Goal: Task Accomplishment & Management: Manage account settings

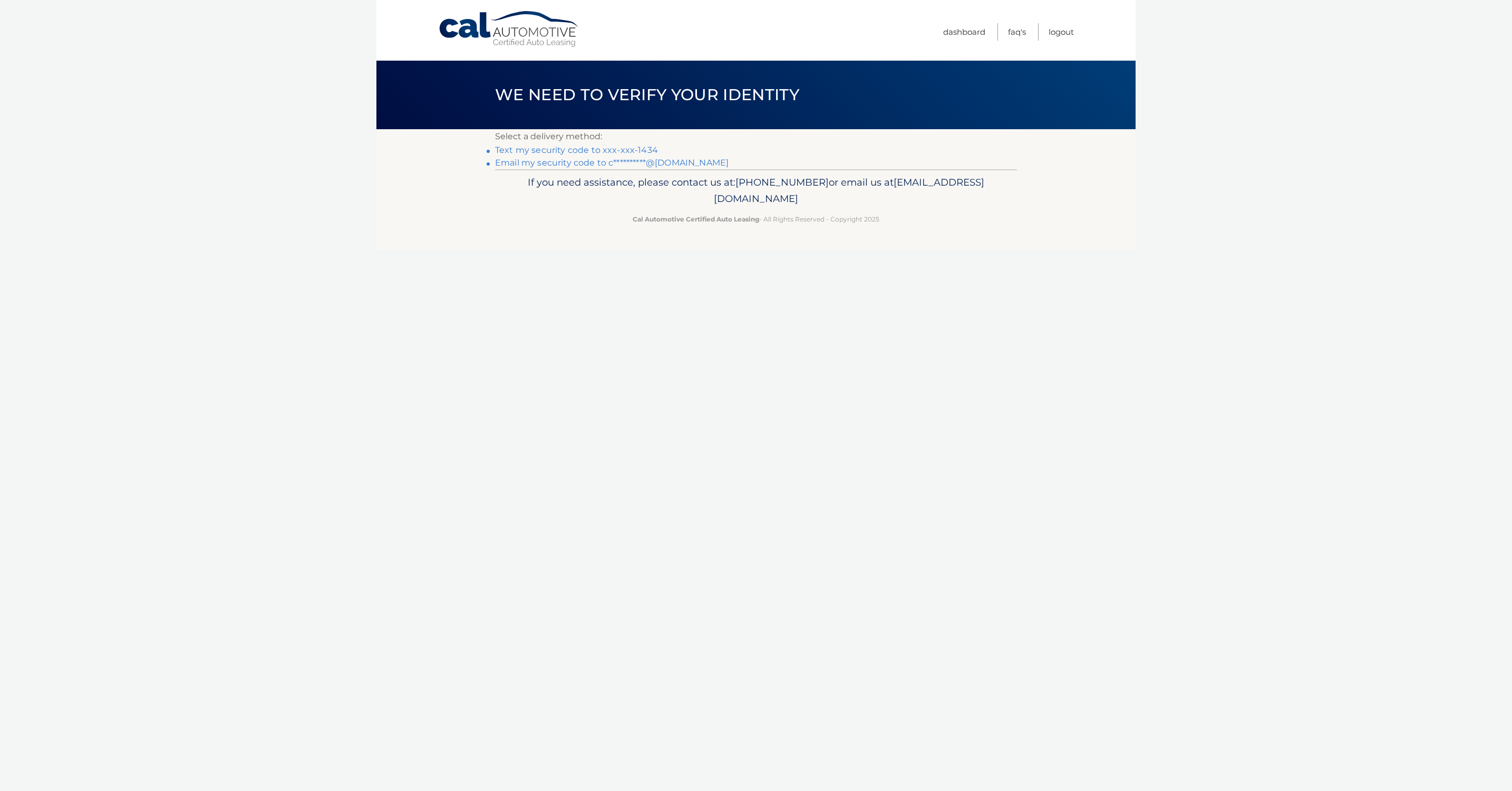
click at [604, 151] on link "Text my security code to xxx-xxx-1434" at bounding box center [576, 150] width 163 height 10
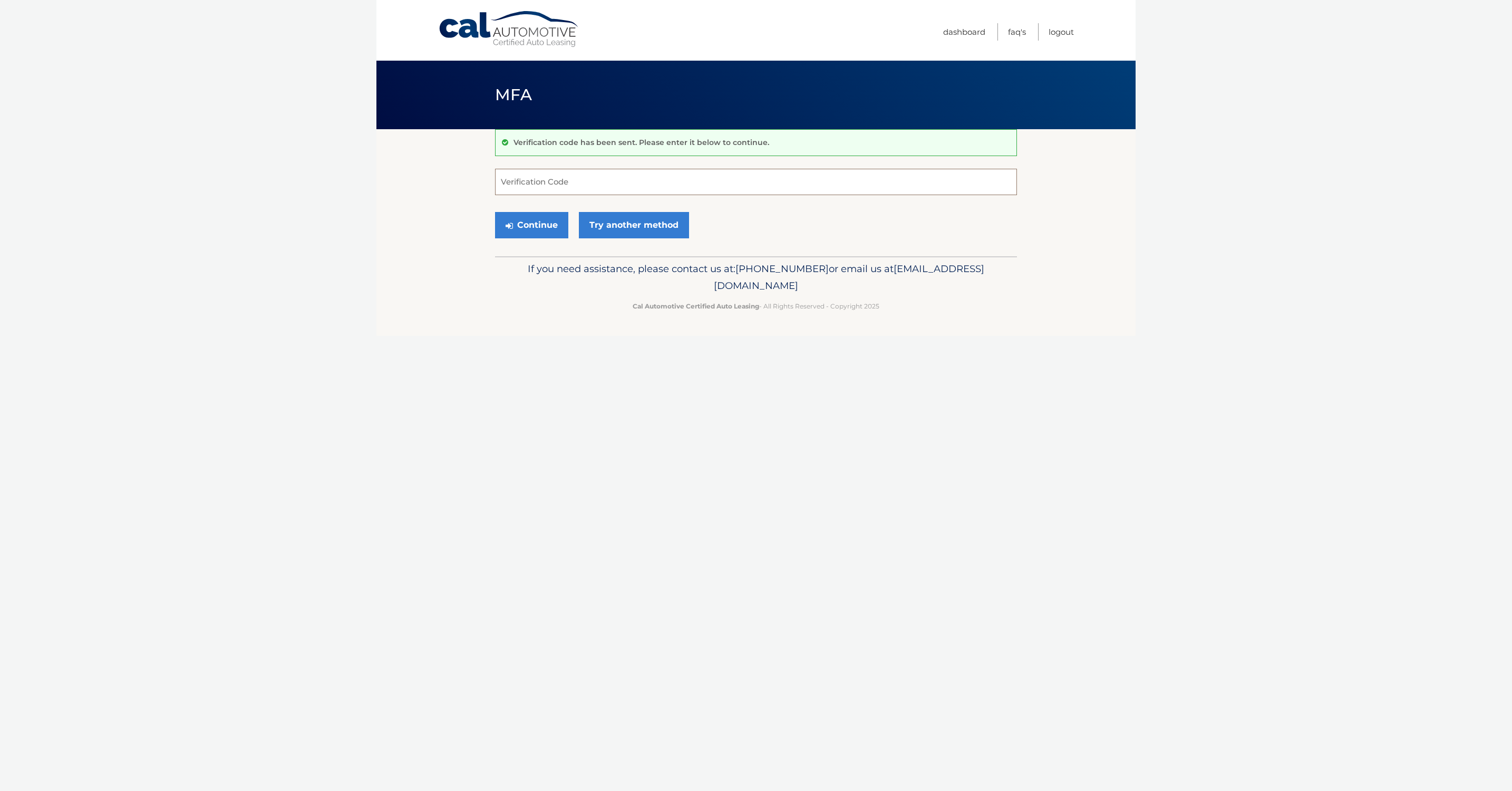
click at [568, 183] on input "Verification Code" at bounding box center [756, 182] width 522 height 26
type input "602617"
click at [535, 229] on button "Continue" at bounding box center [532, 225] width 73 height 26
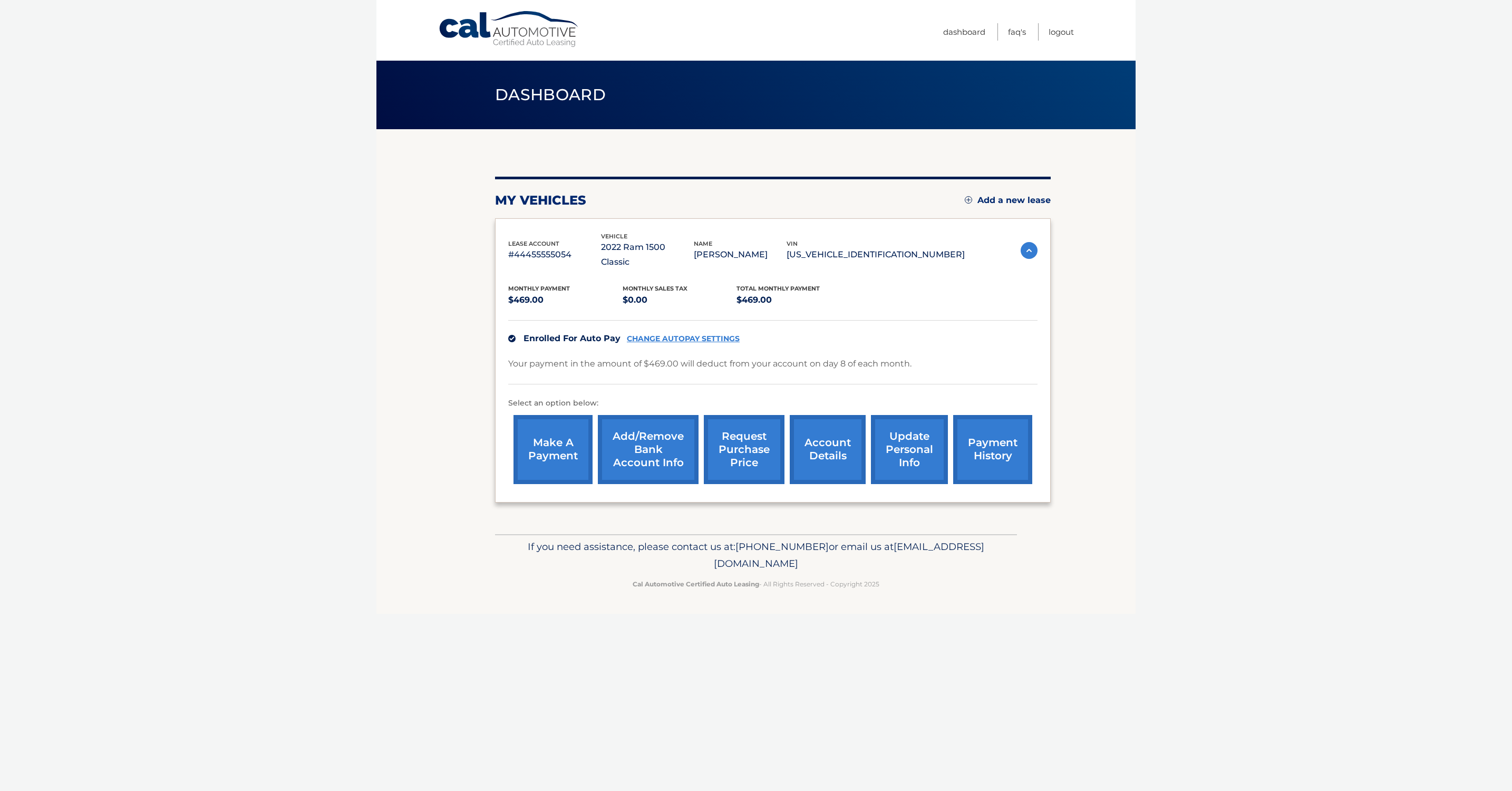
click at [738, 437] on link "request purchase price" at bounding box center [744, 450] width 80 height 69
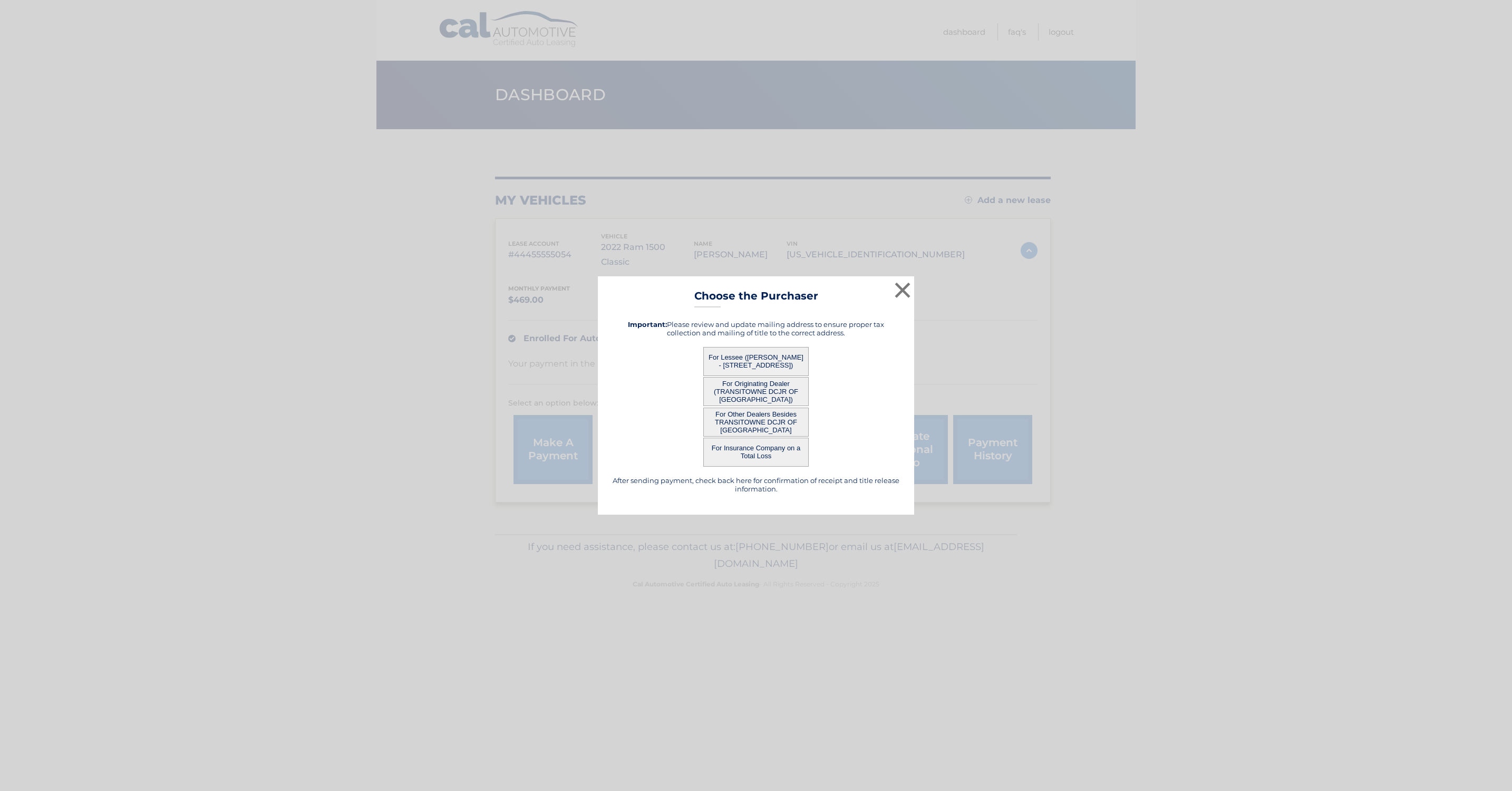
click at [774, 418] on button "For Other Dealers Besides TRANSITOWNE DCJR OF [GEOGRAPHIC_DATA]" at bounding box center [755, 422] width 105 height 29
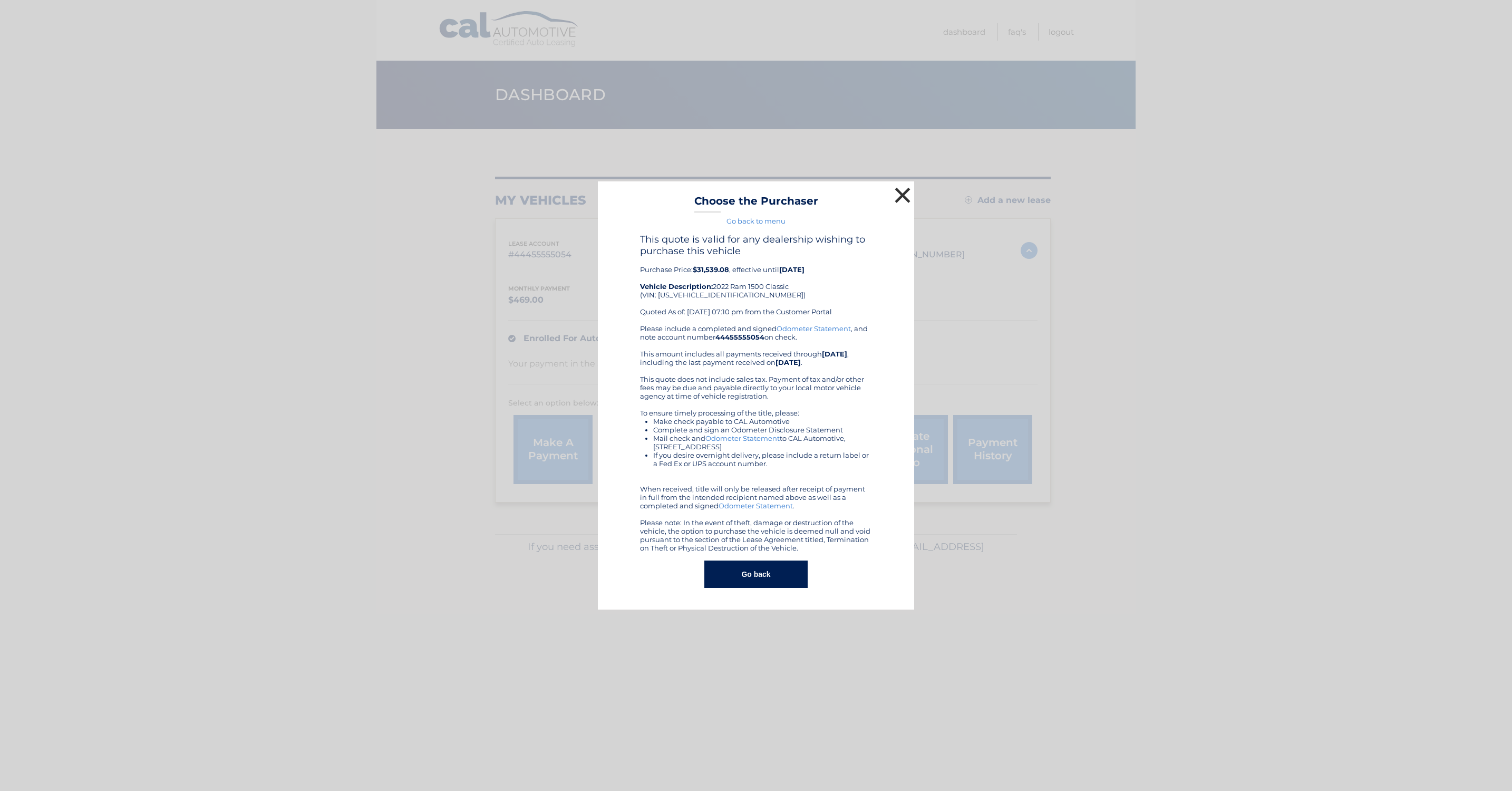
click at [903, 195] on button "×" at bounding box center [902, 195] width 21 height 21
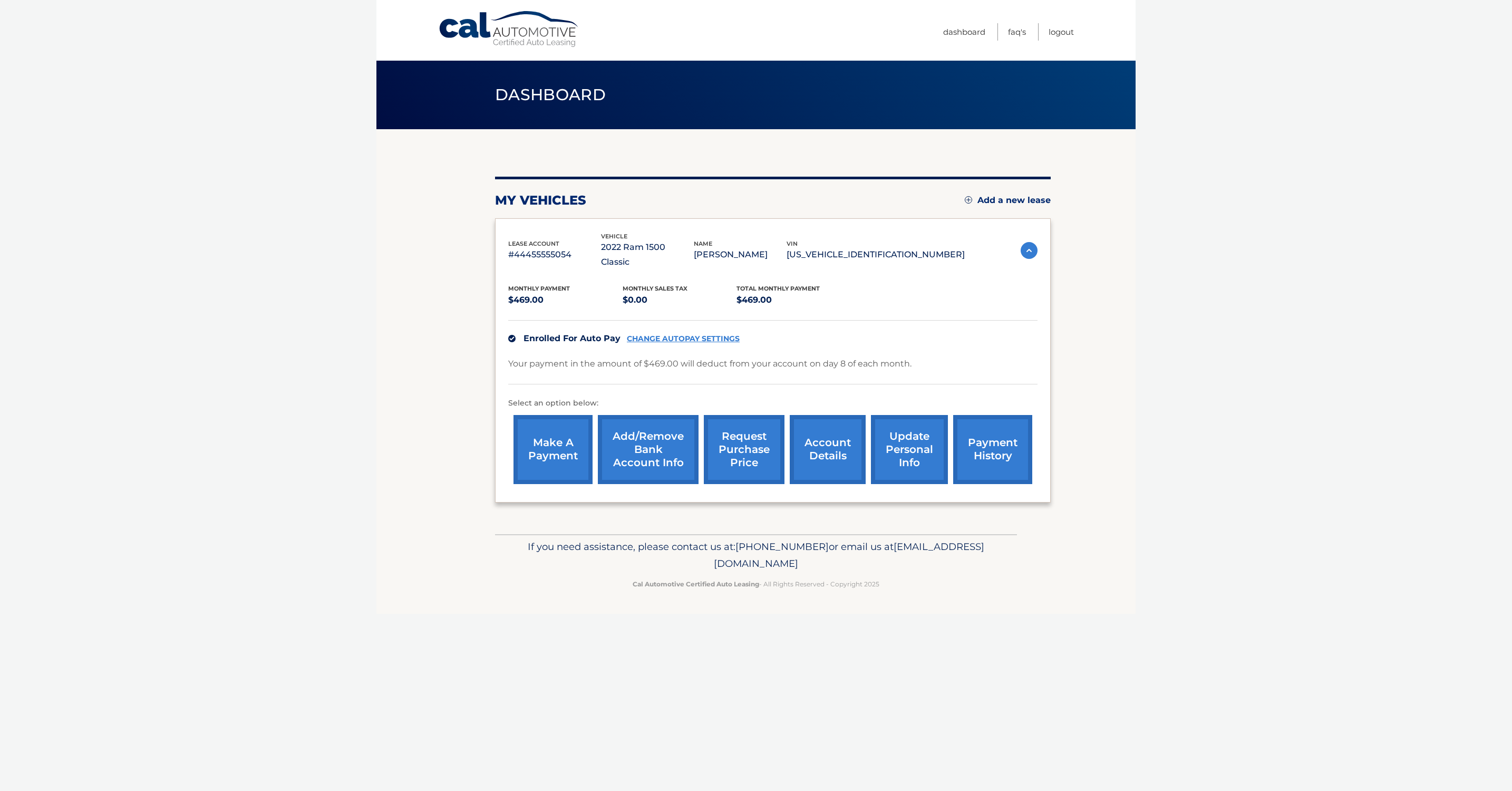
click at [823, 437] on link "account details" at bounding box center [827, 450] width 76 height 69
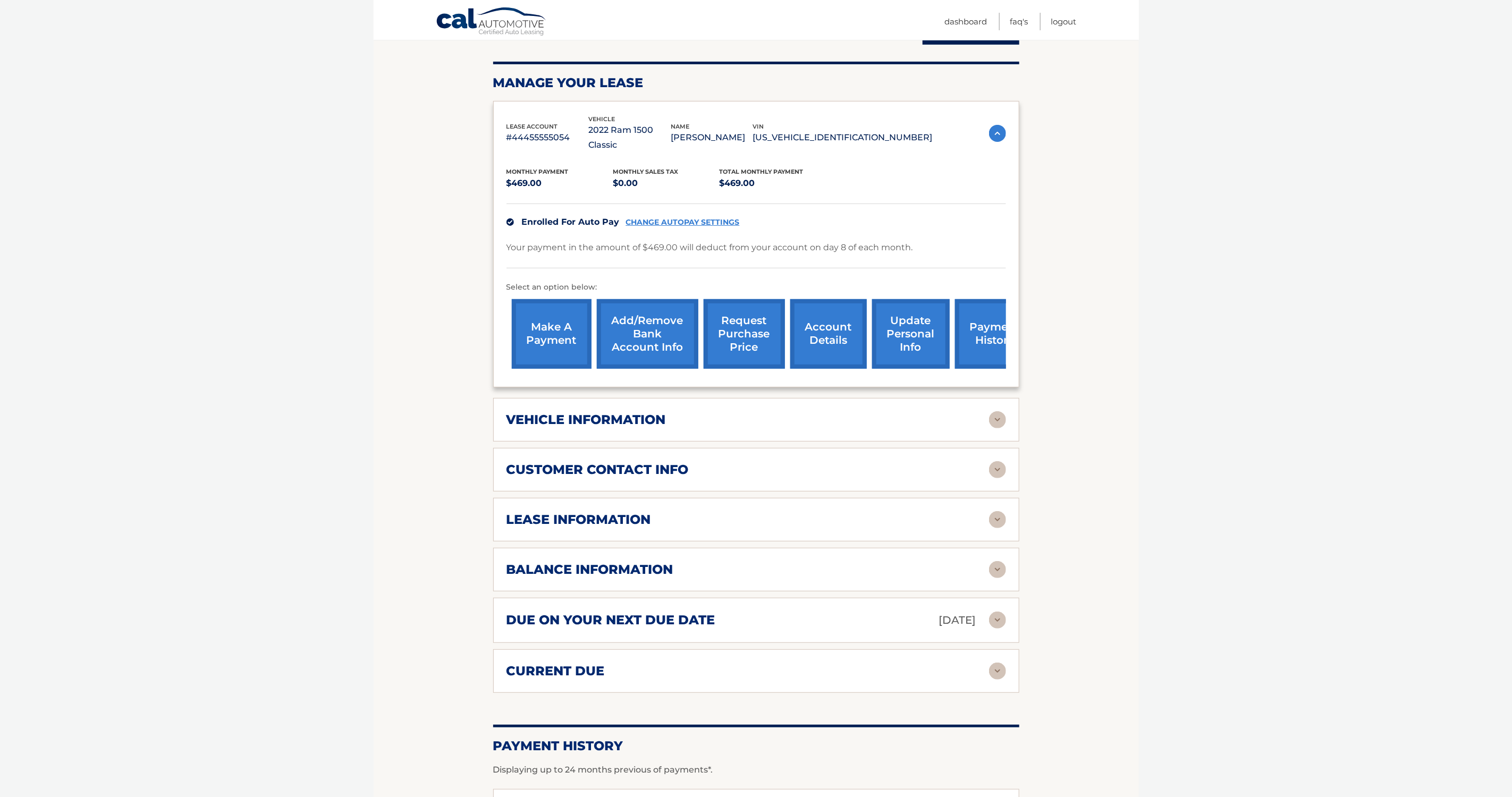
scroll to position [139, 0]
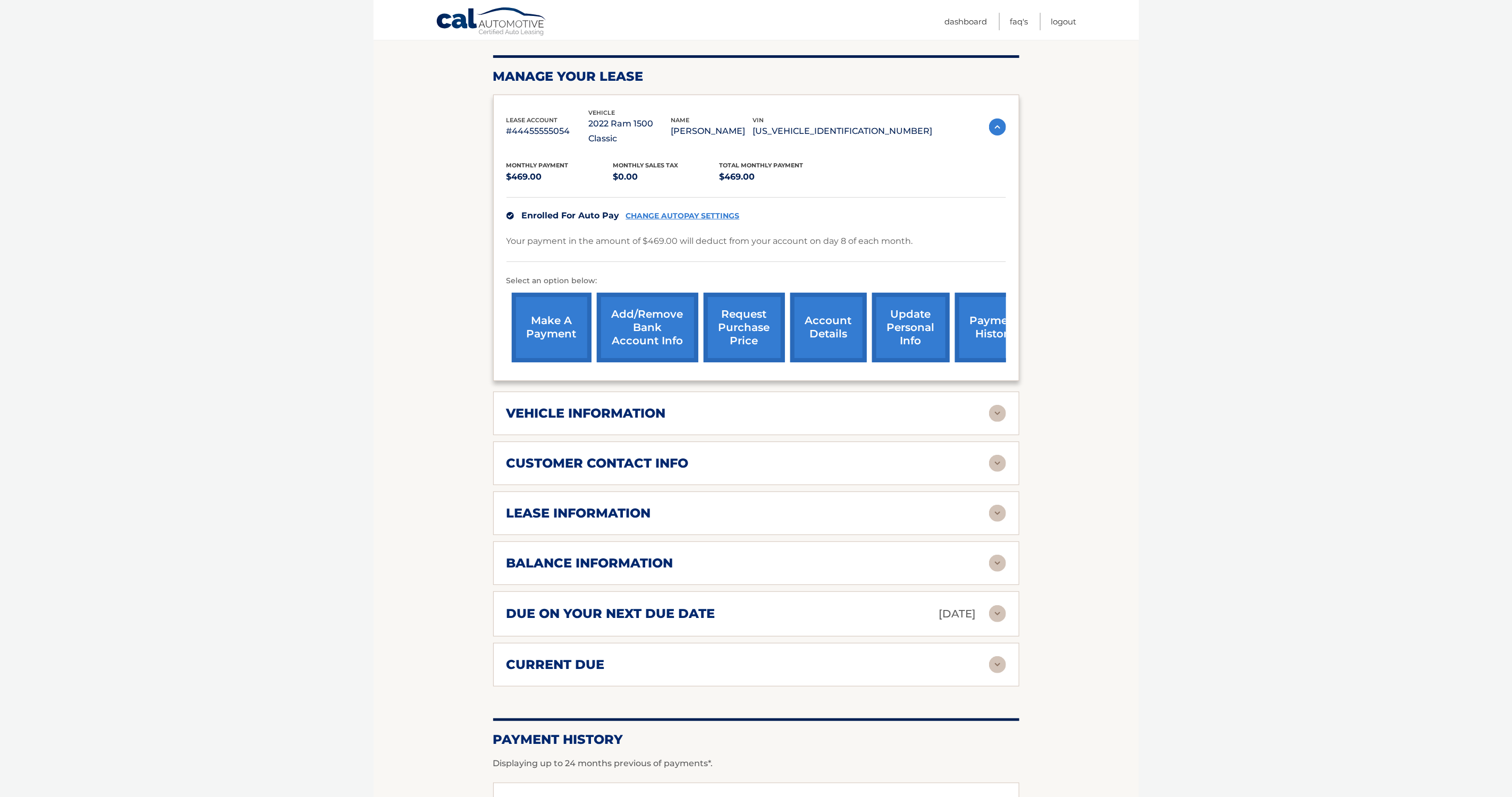
click at [769, 555] on div "balance information" at bounding box center [747, 563] width 483 height 16
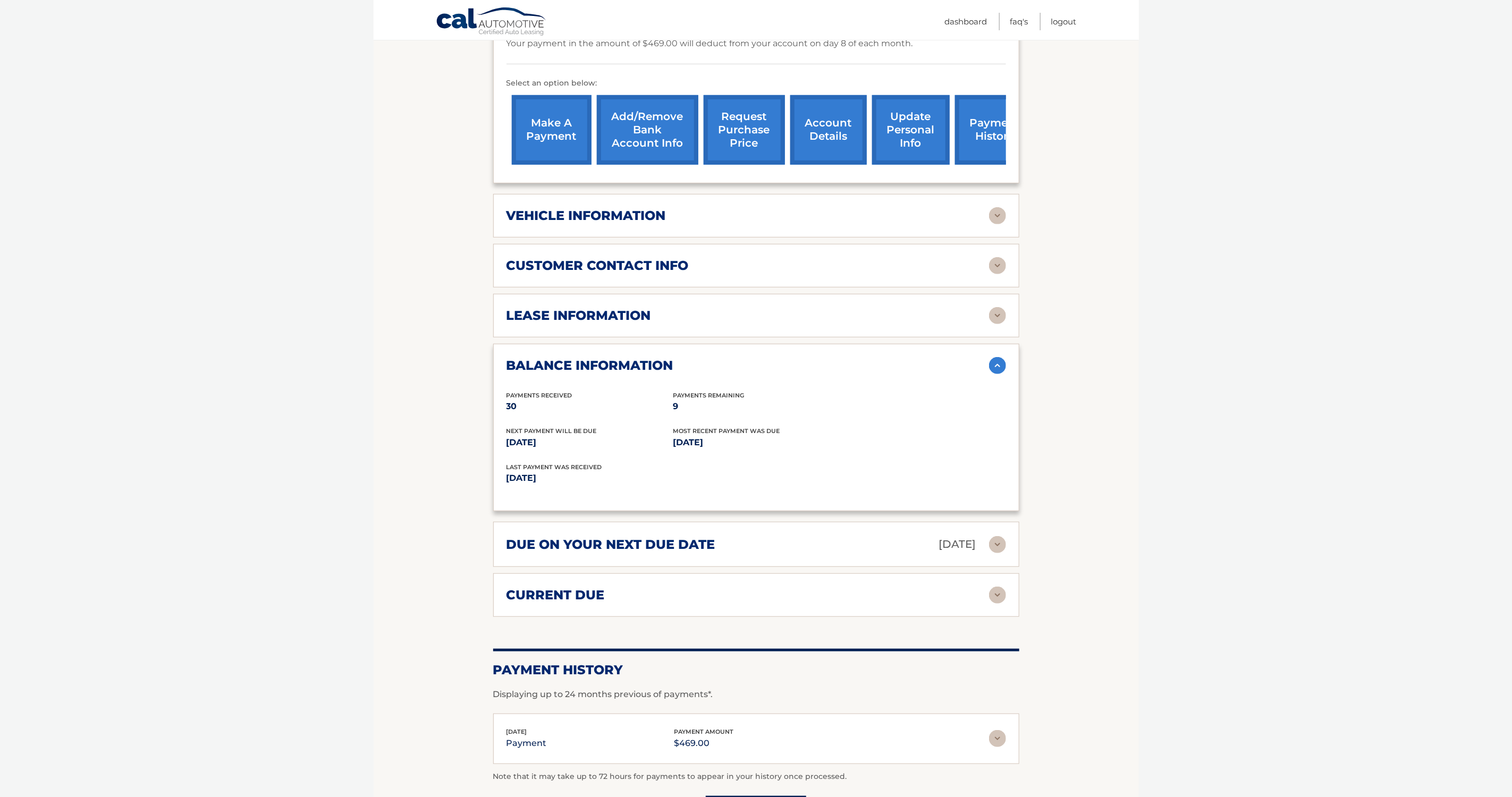
scroll to position [339, 0]
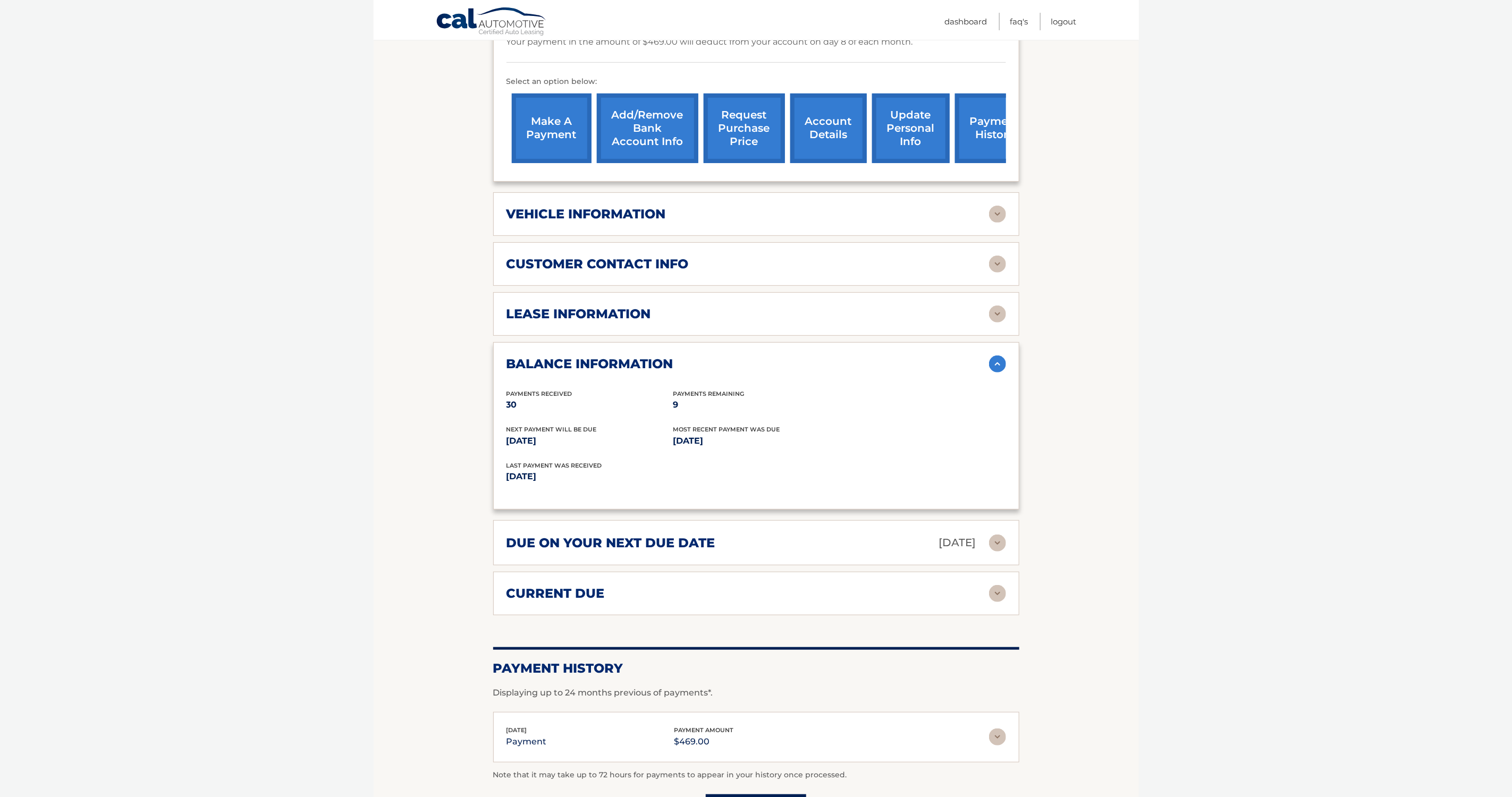
click at [833, 585] on div "current due" at bounding box center [756, 593] width 500 height 17
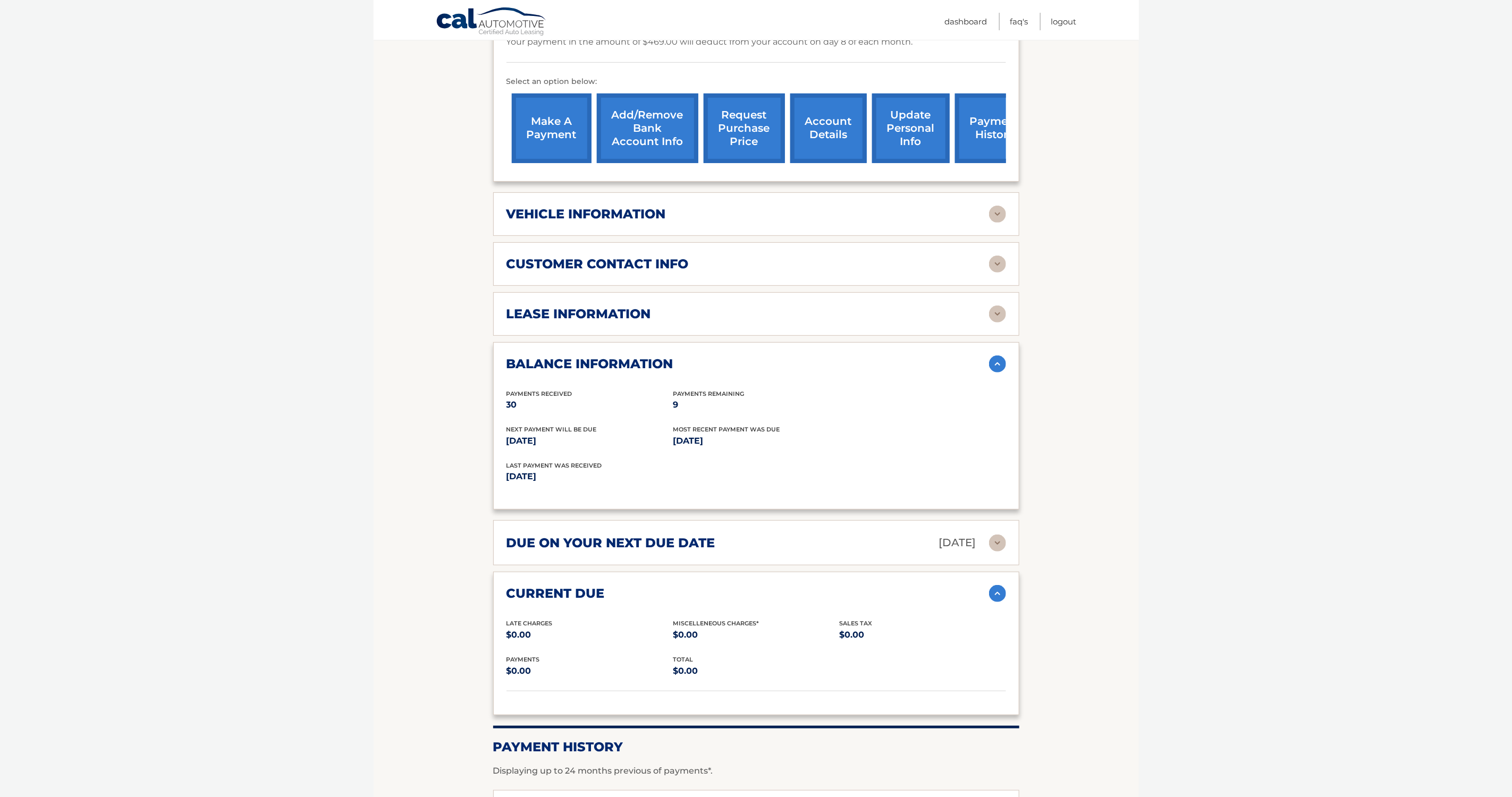
click at [833, 536] on div "due on your next due date Oct 08, 2025" at bounding box center [747, 542] width 483 height 18
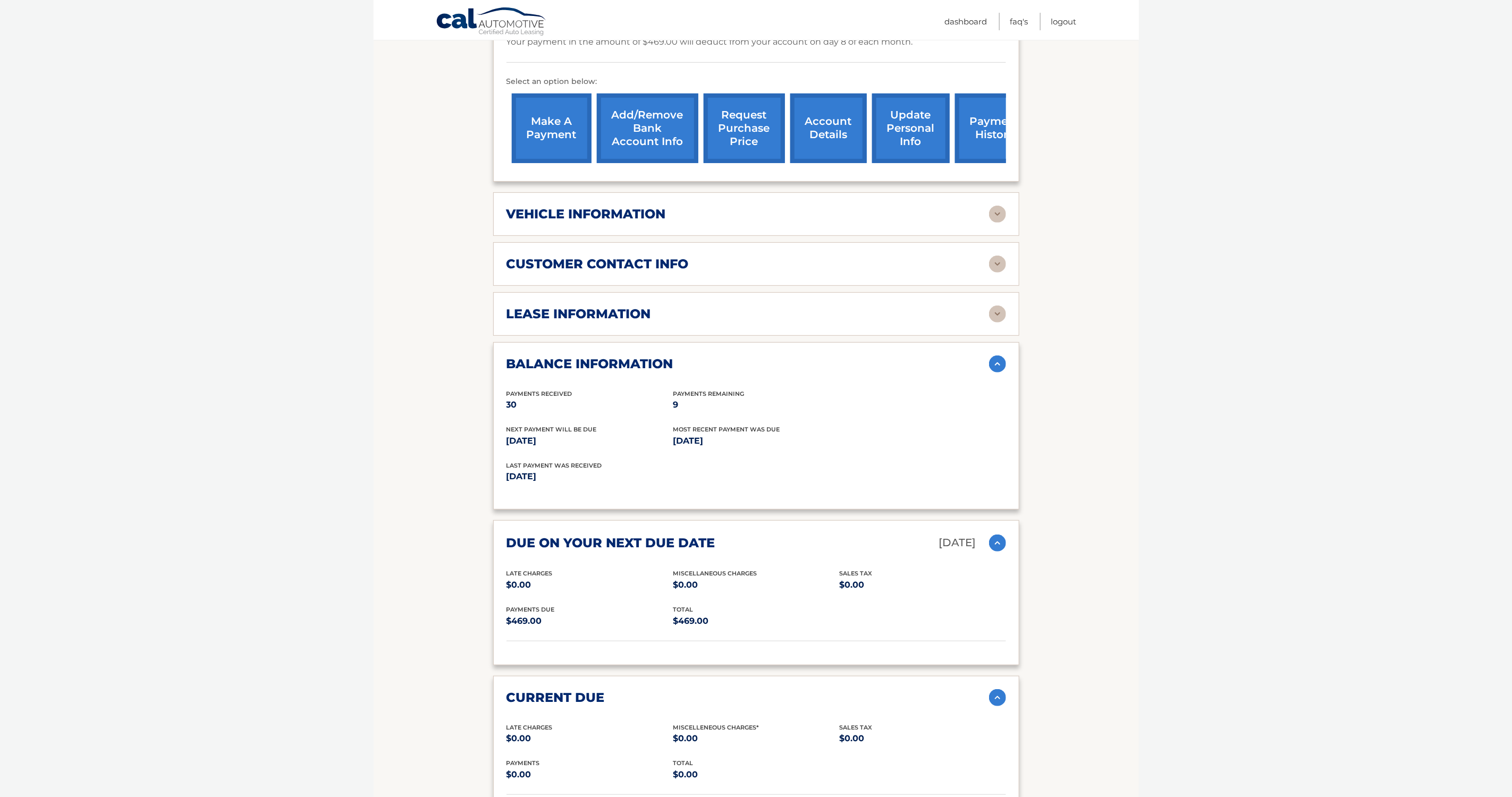
click at [995, 535] on img at bounding box center [997, 543] width 17 height 17
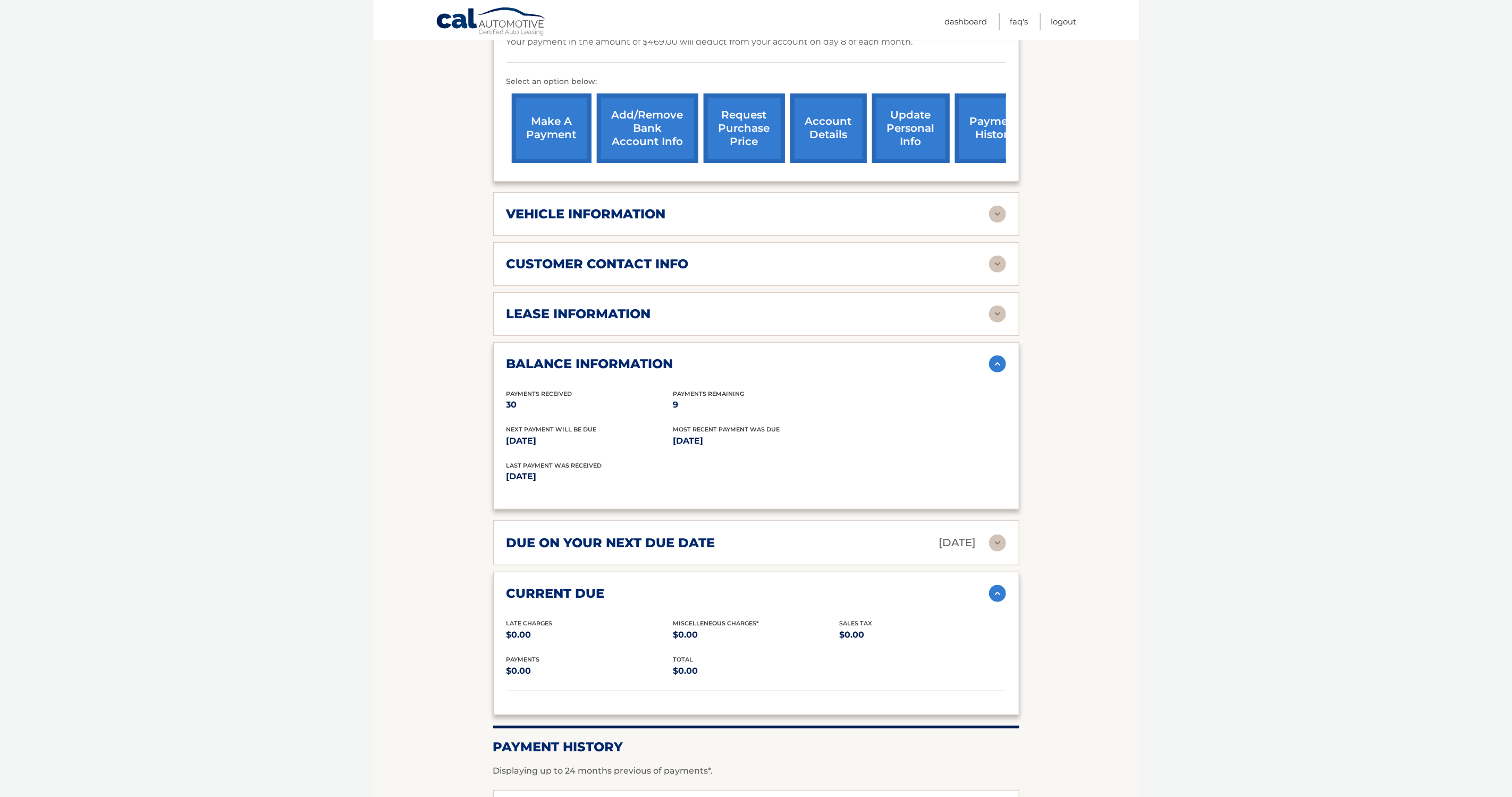
click at [992, 585] on img at bounding box center [997, 593] width 17 height 17
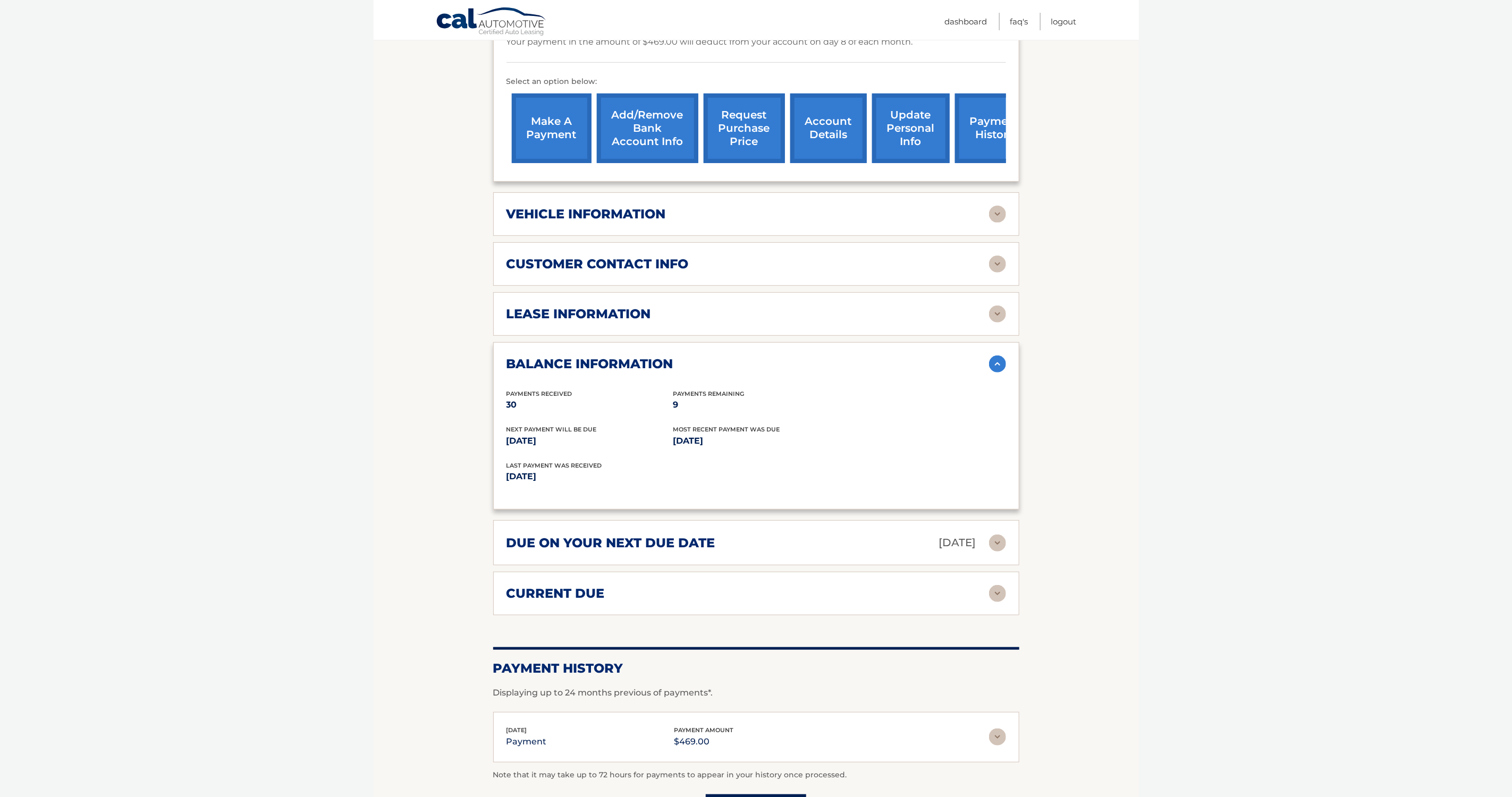
click at [818, 306] on div "lease information" at bounding box center [747, 314] width 483 height 16
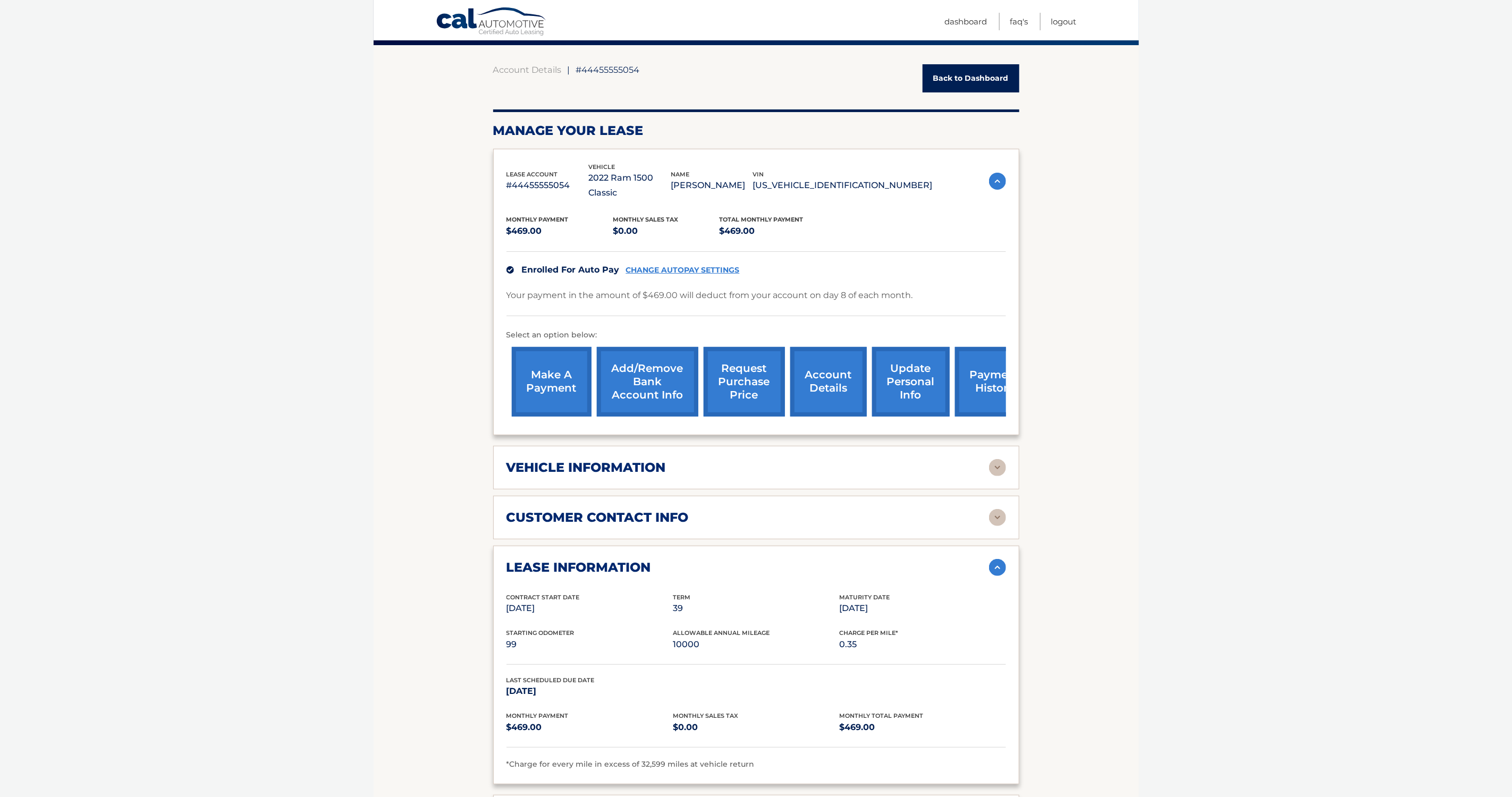
scroll to position [200, 0]
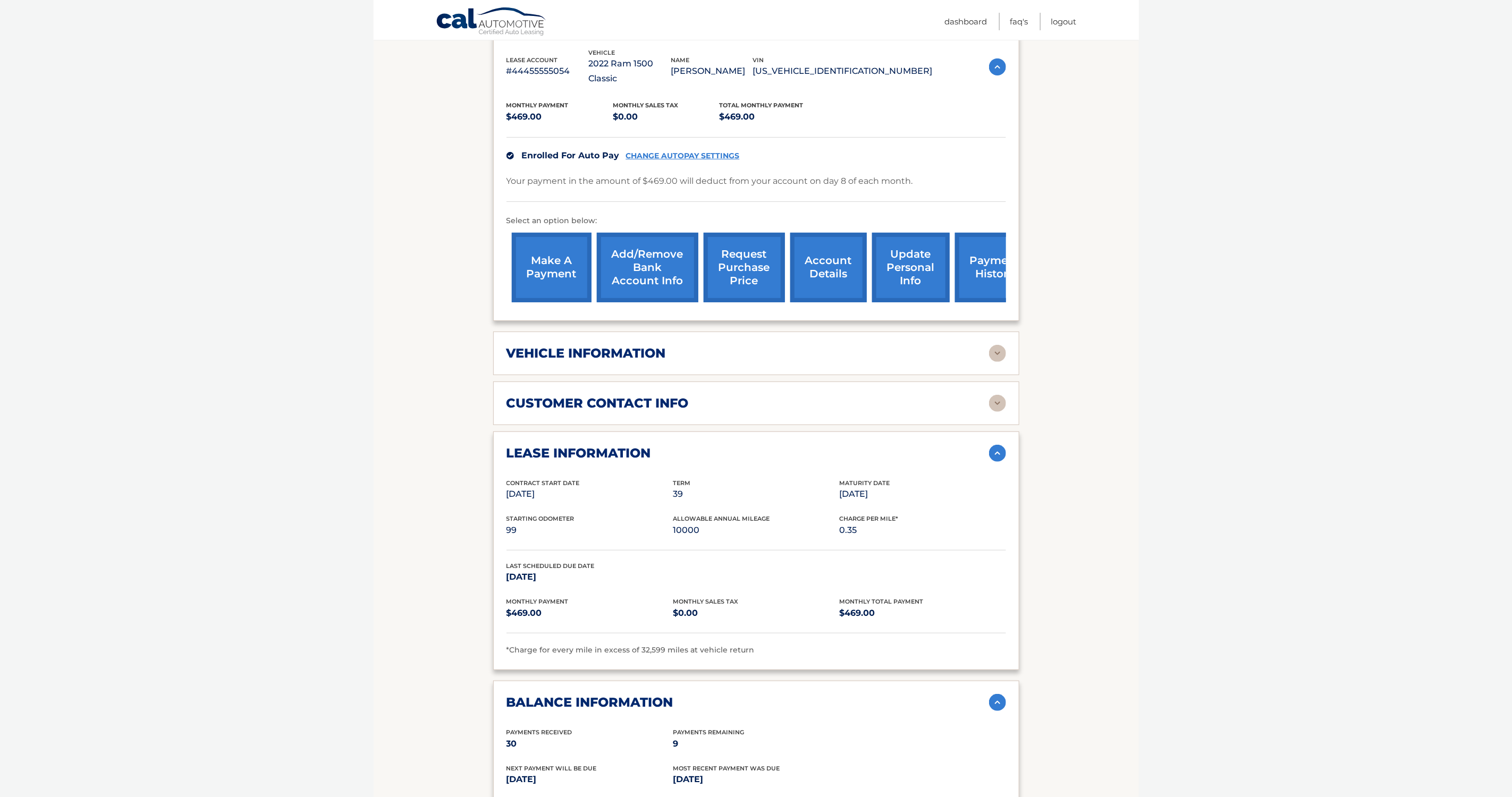
click at [992, 345] on img at bounding box center [997, 353] width 17 height 17
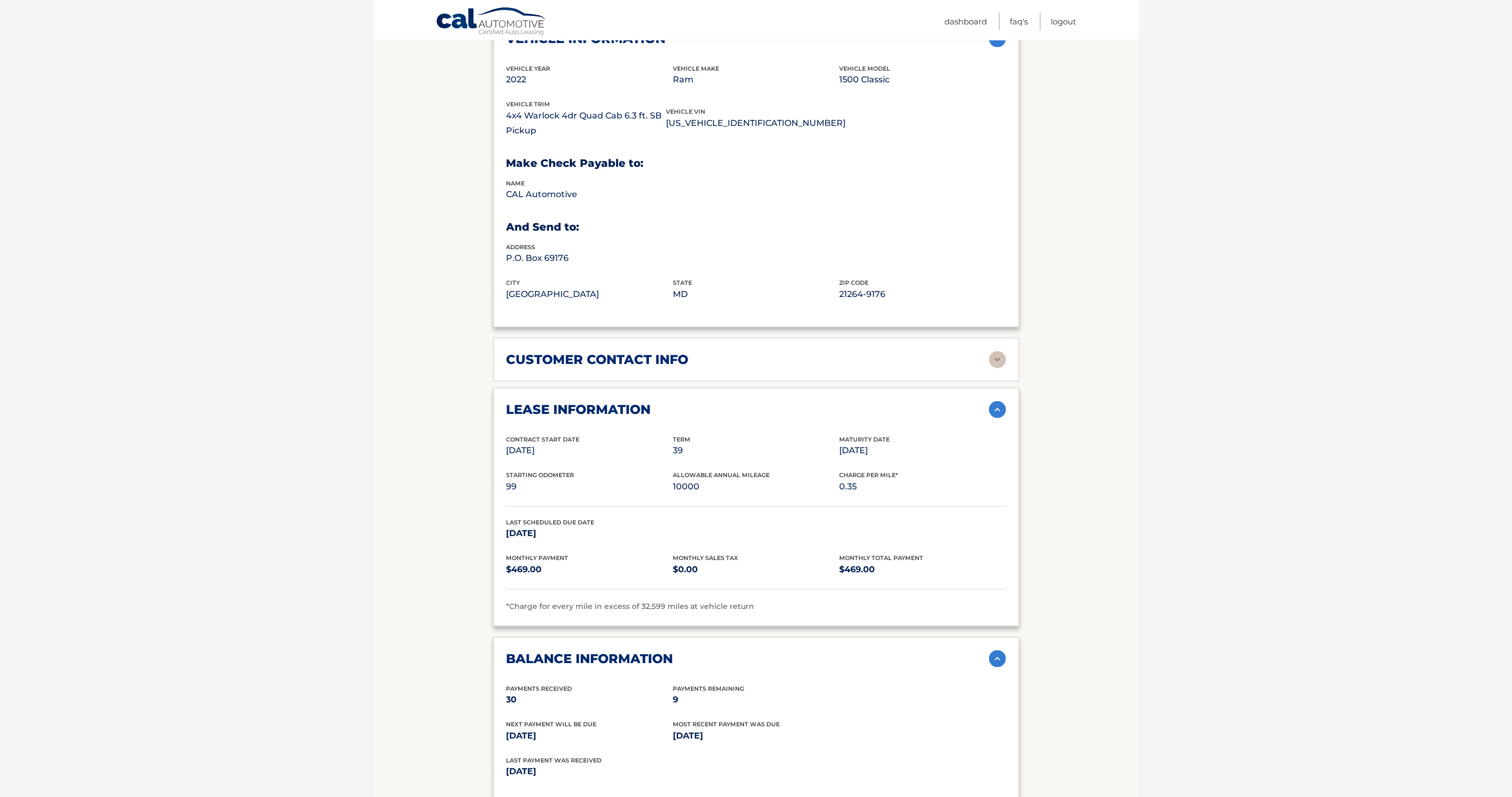
scroll to position [518, 0]
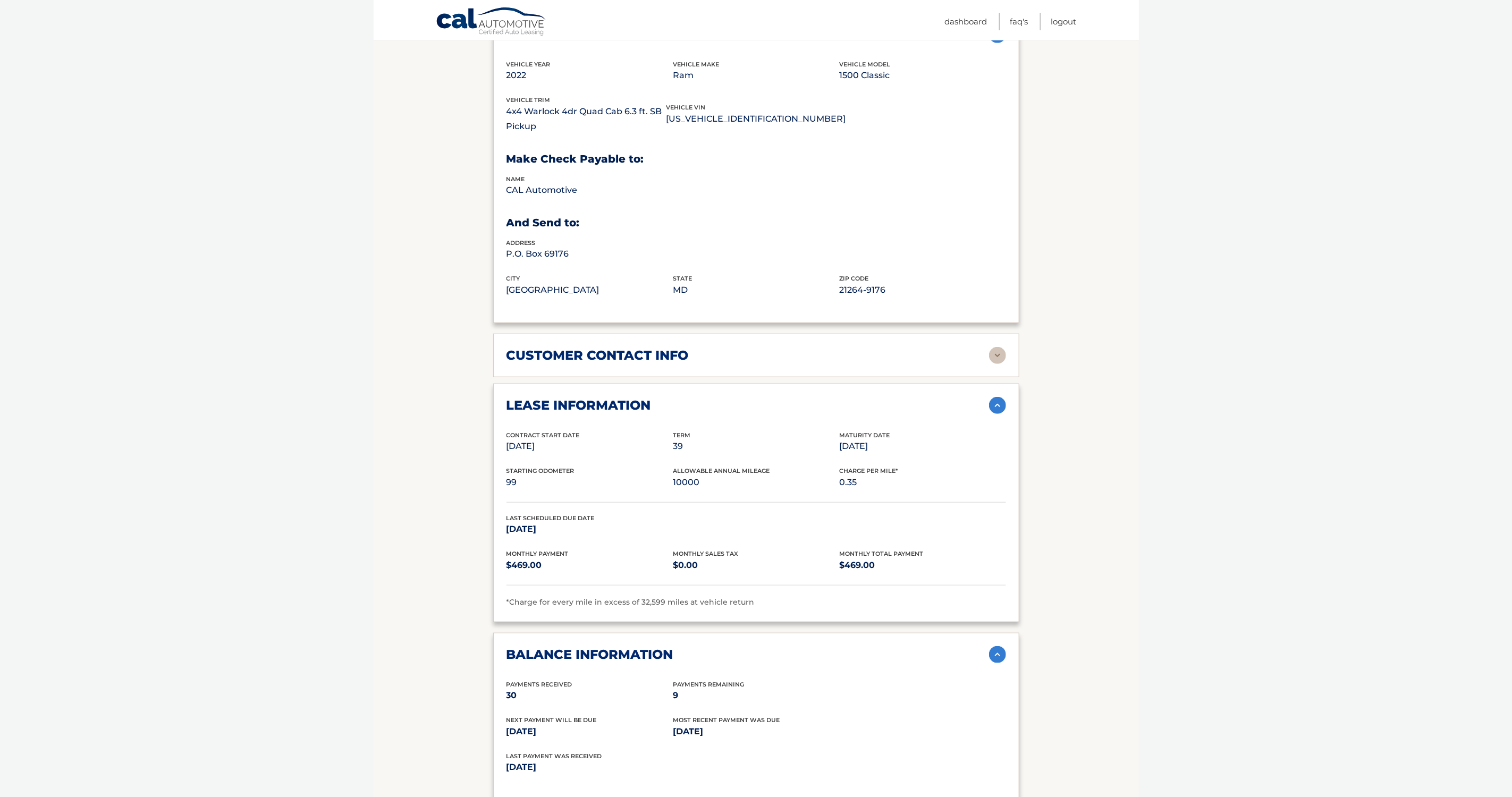
click at [592, 348] on h2 "customer contact info" at bounding box center [598, 355] width 182 height 16
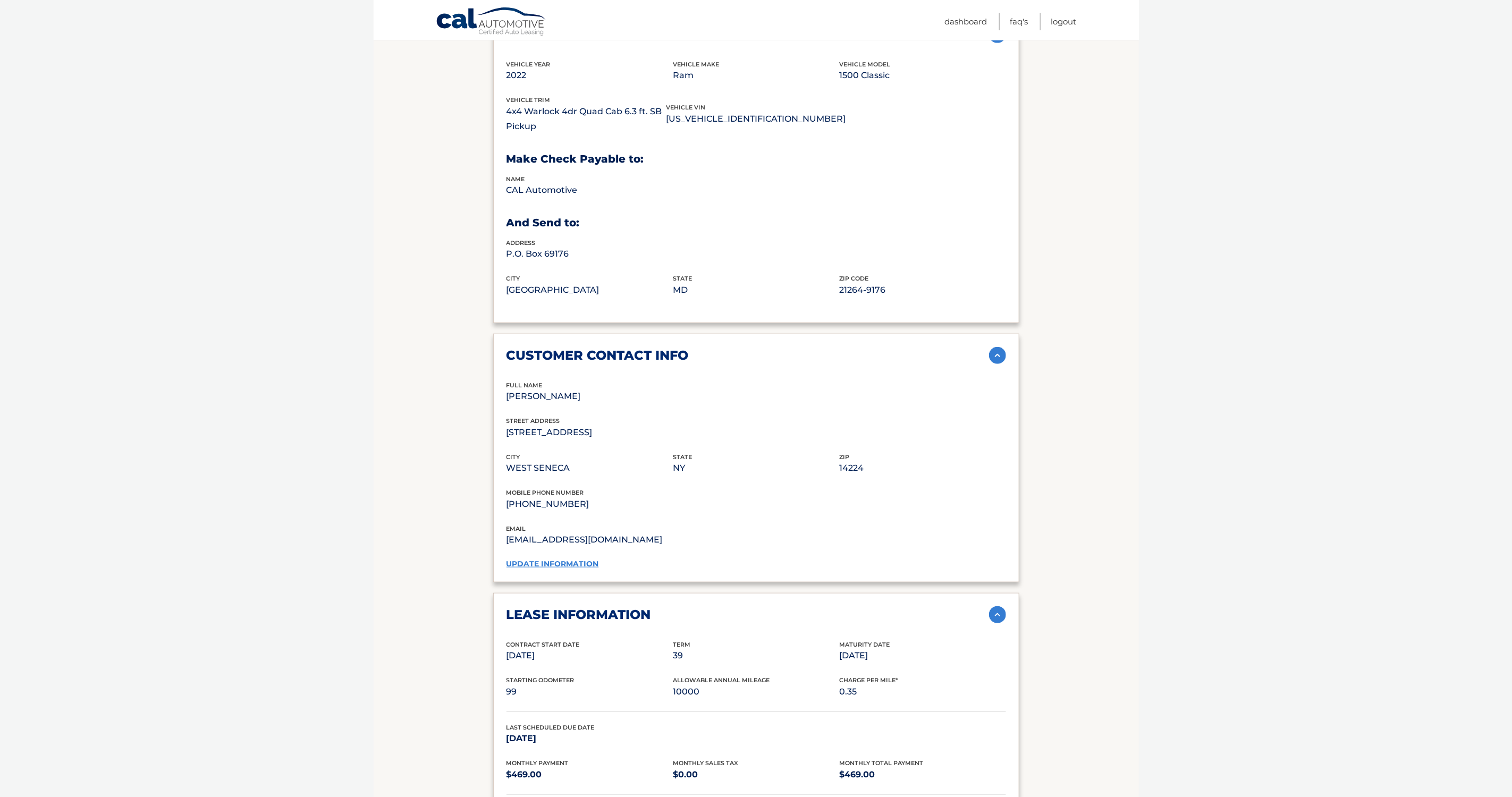
click at [592, 348] on h2 "customer contact info" at bounding box center [598, 355] width 182 height 16
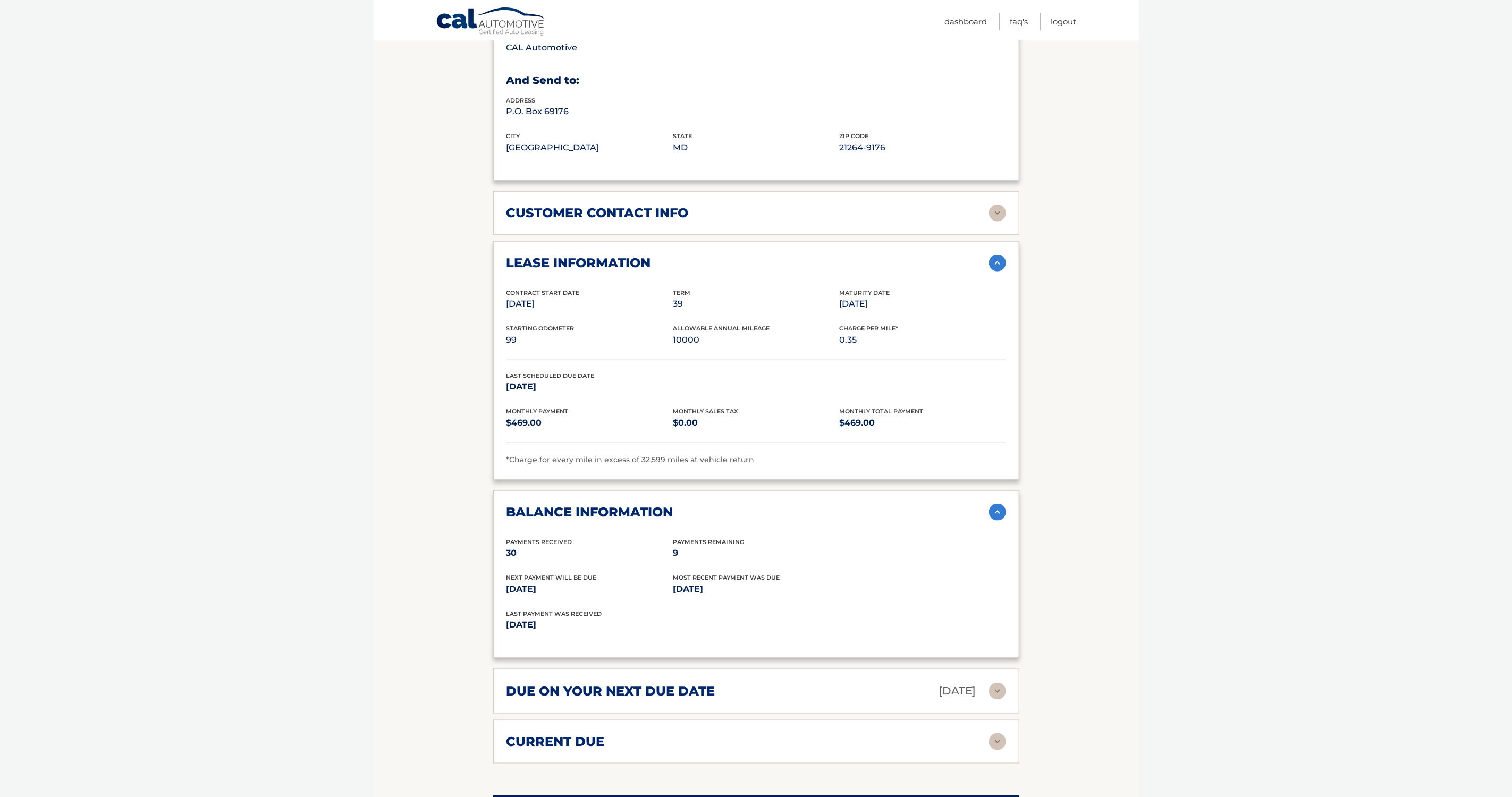
scroll to position [657, 0]
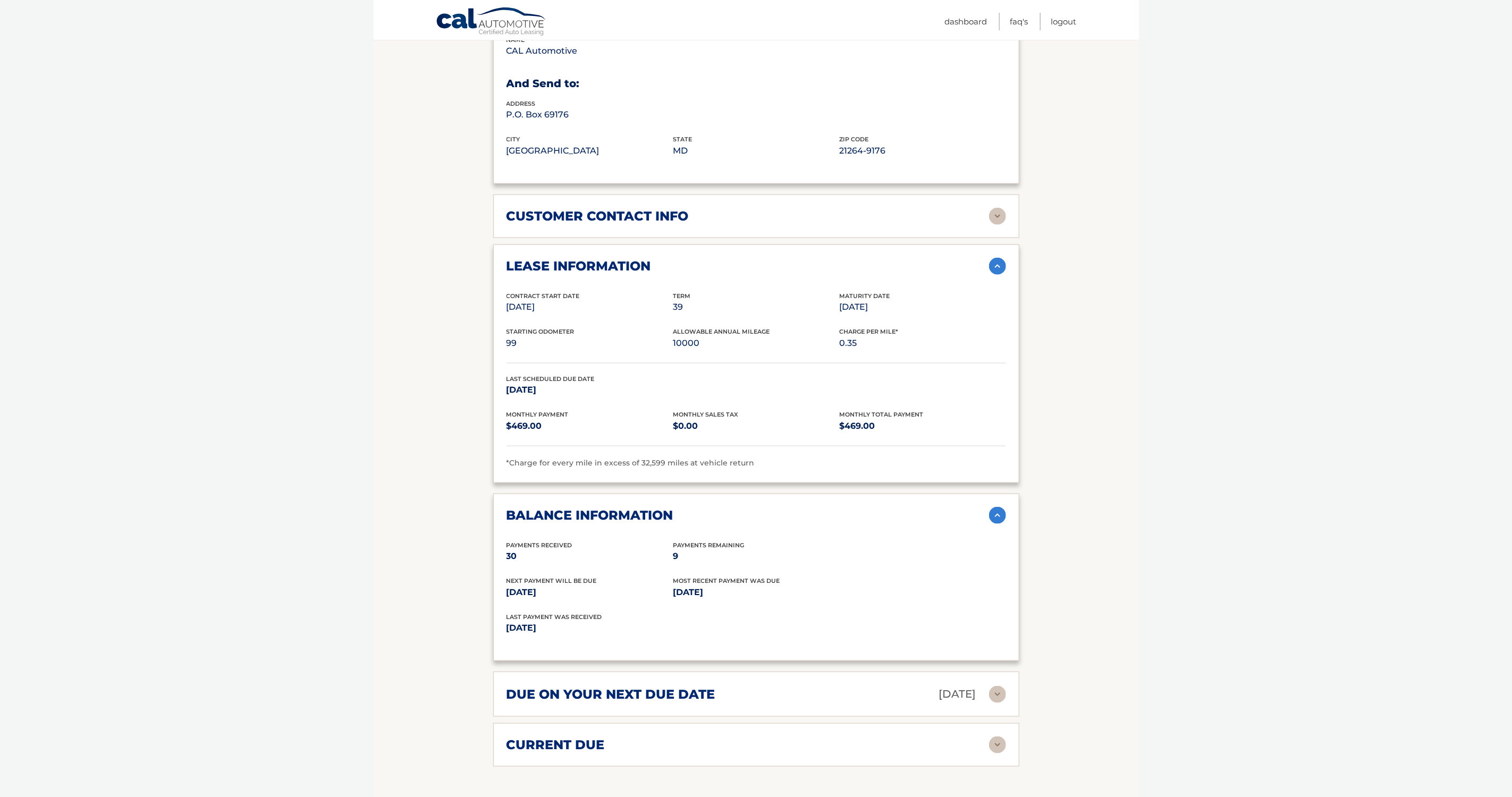
drag, startPoint x: 201, startPoint y: 172, endPoint x: 206, endPoint y: 179, distance: 8.6
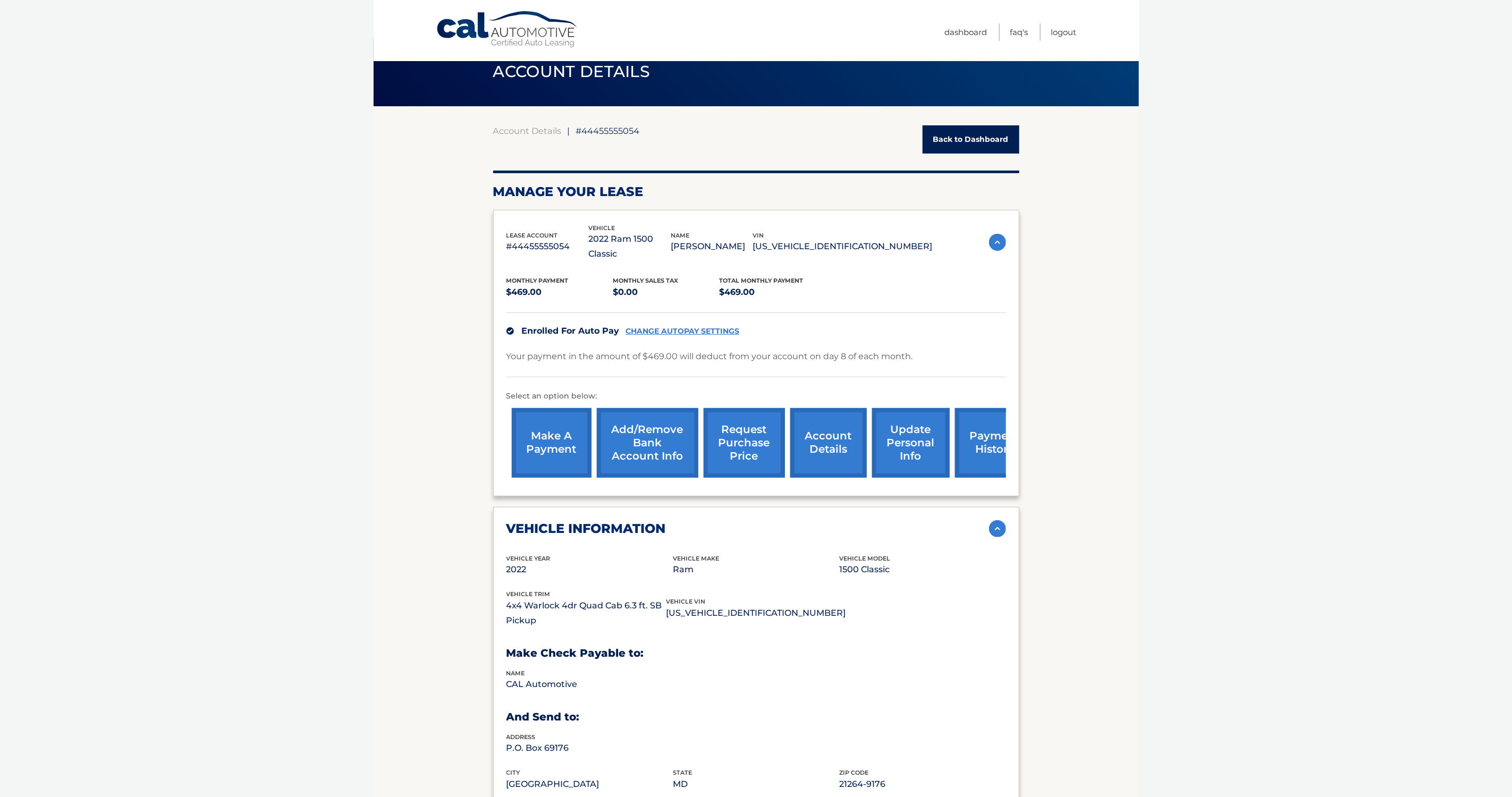
scroll to position [0, 0]
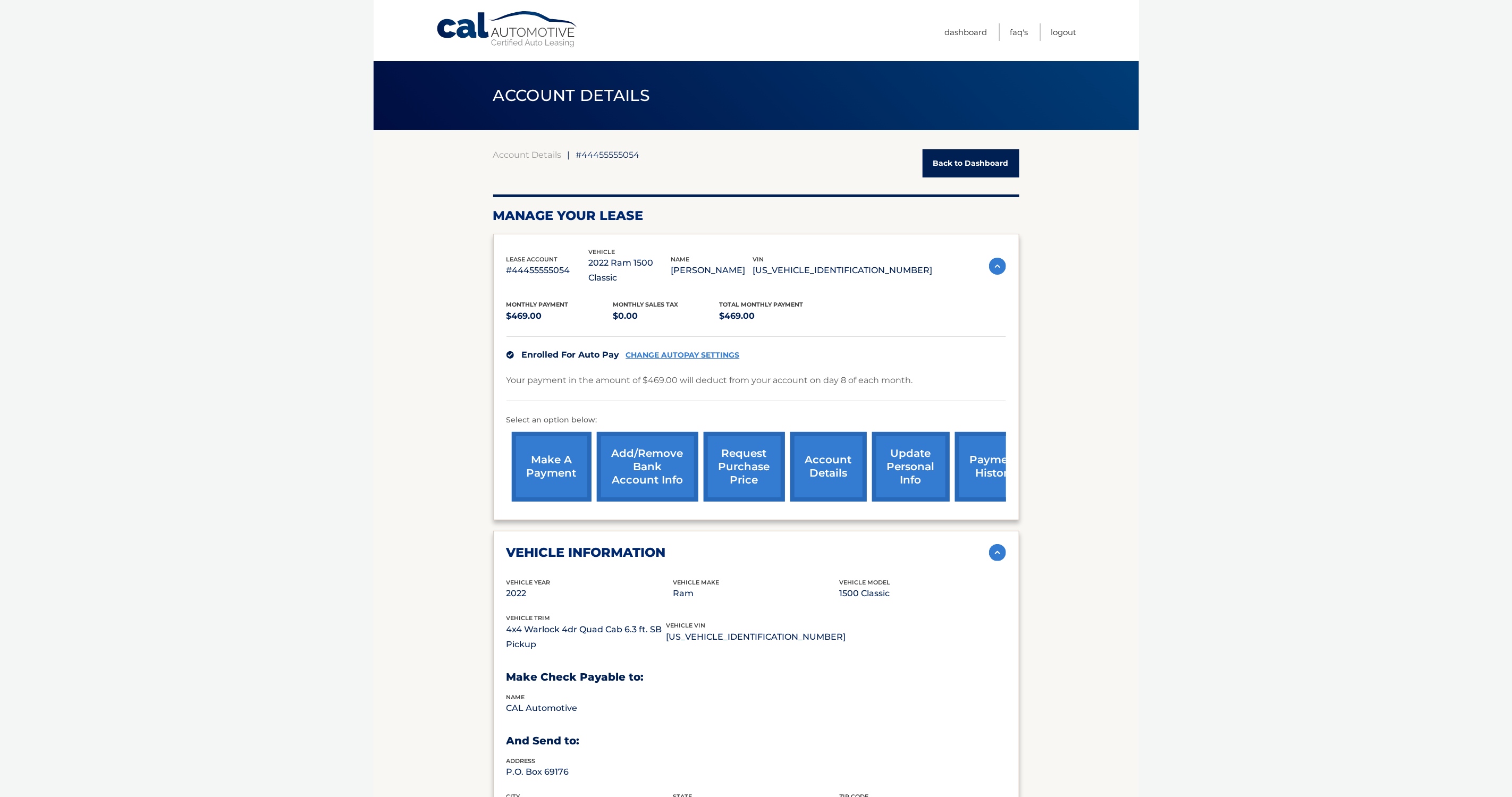
click at [973, 162] on link "Back to Dashboard" at bounding box center [971, 163] width 97 height 28
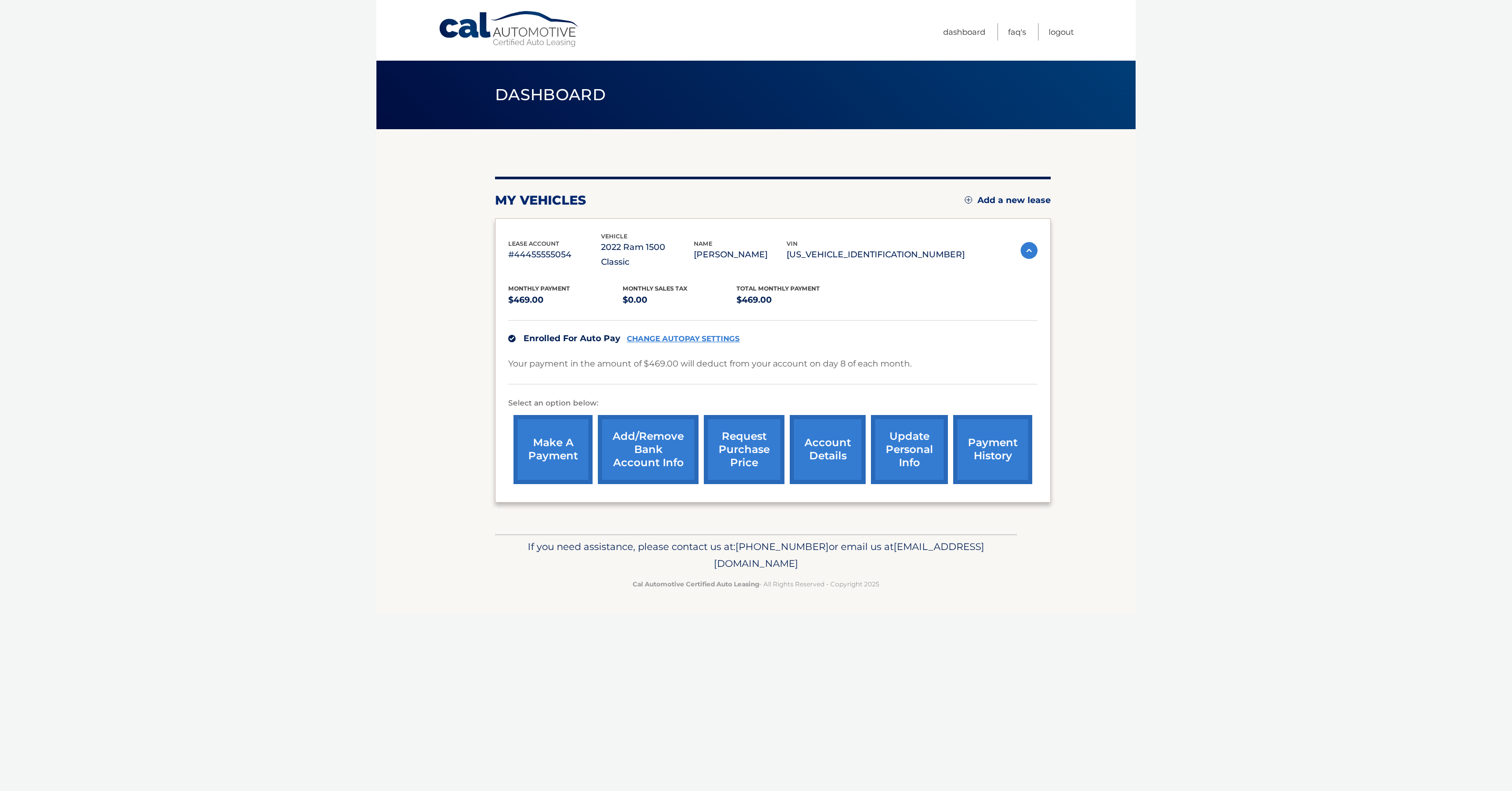
click at [986, 437] on link "payment history" at bounding box center [993, 450] width 79 height 69
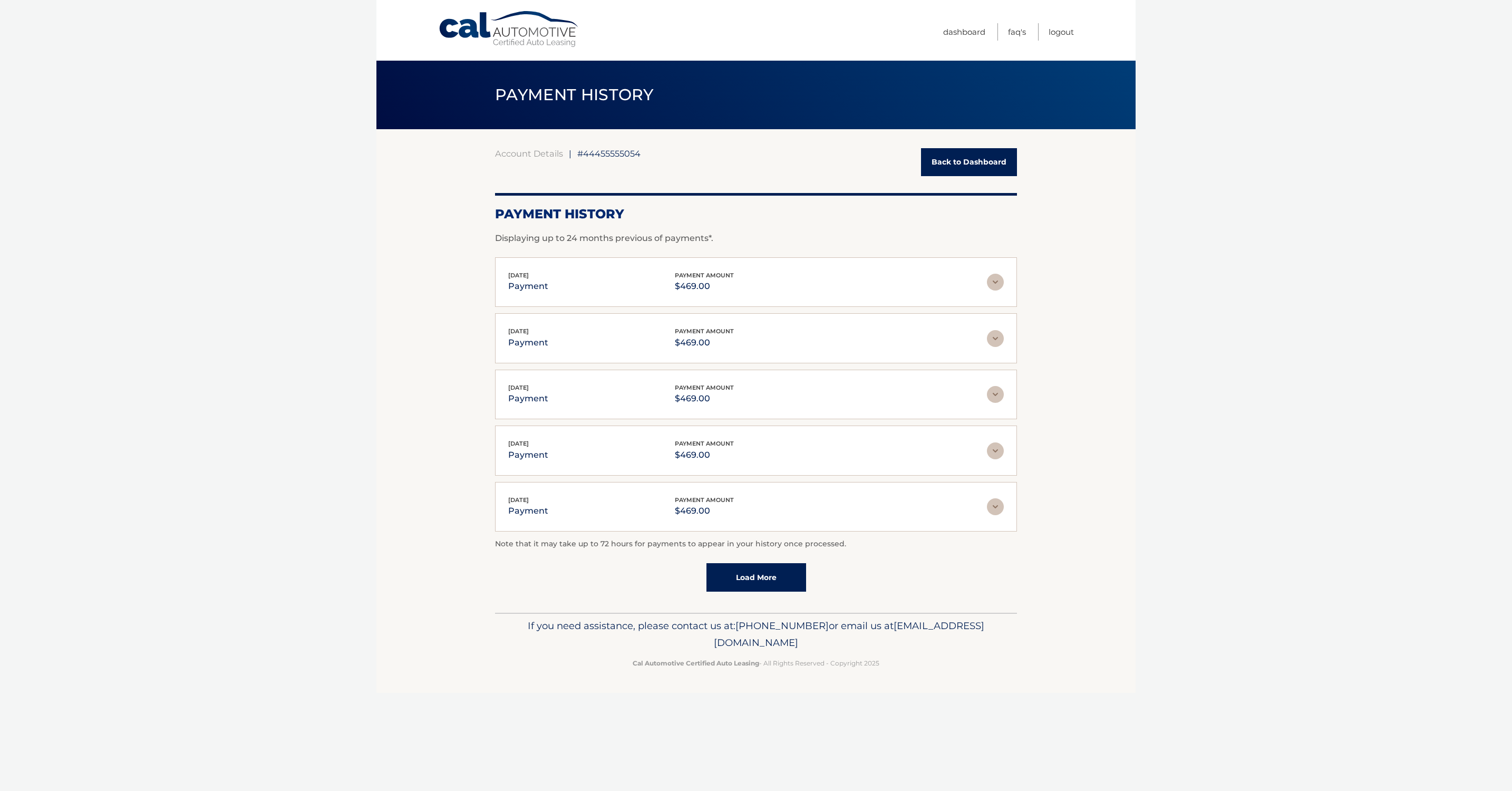
click at [760, 578] on link "Load More" at bounding box center [757, 577] width 100 height 28
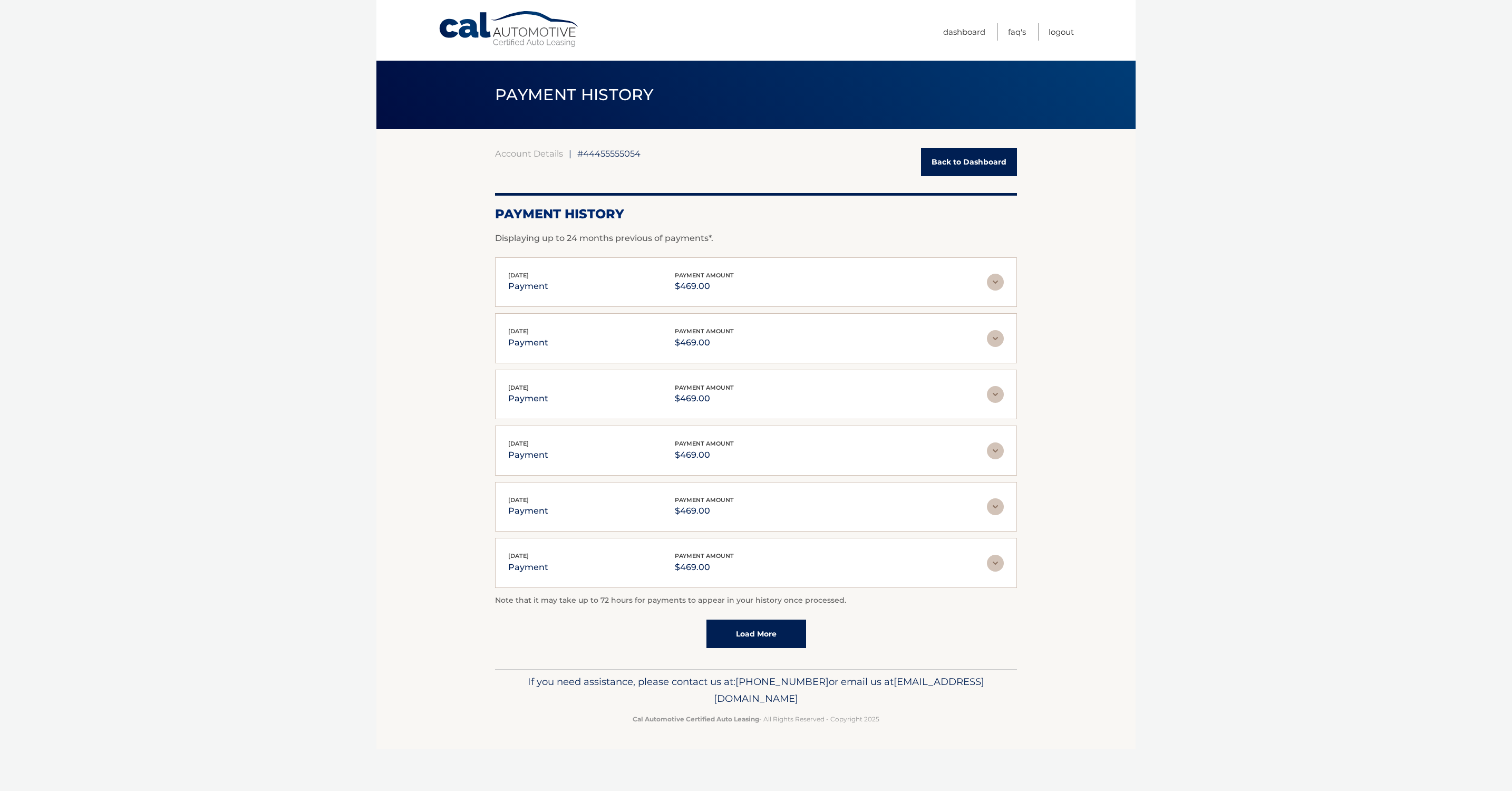
click at [777, 636] on link "Load More" at bounding box center [757, 634] width 100 height 28
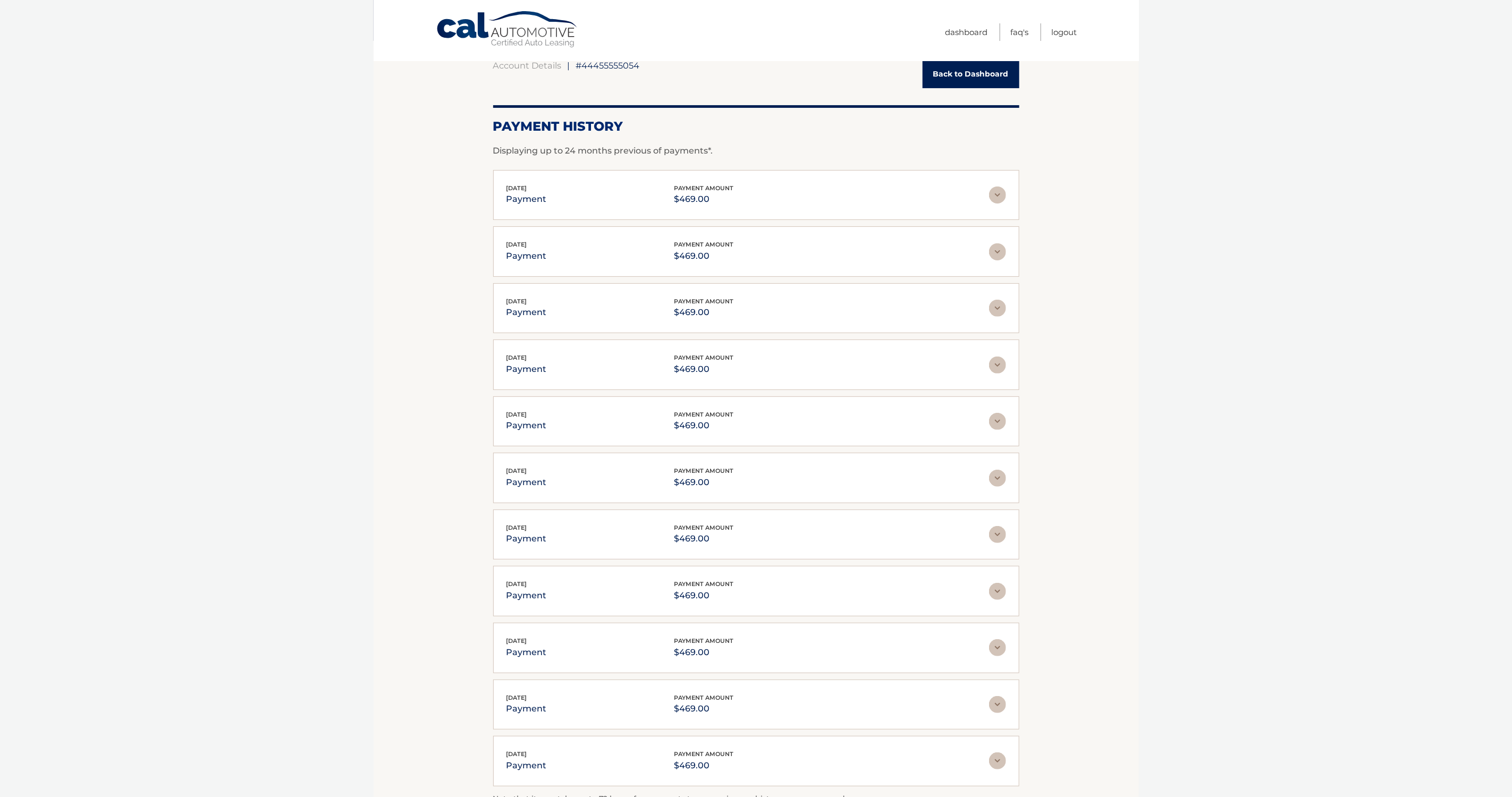
scroll to position [200, 0]
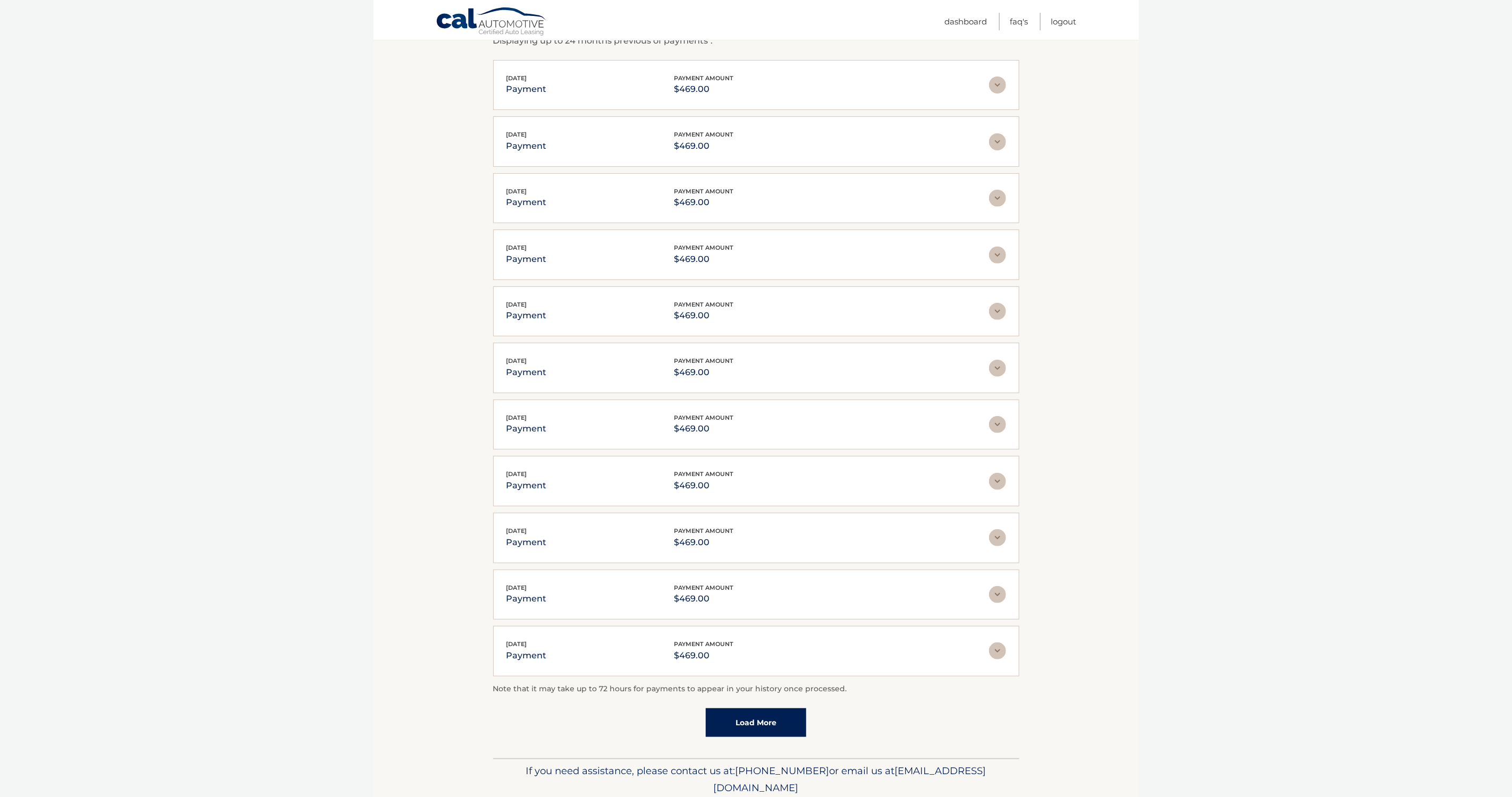
click at [760, 722] on link "Load More" at bounding box center [756, 722] width 101 height 28
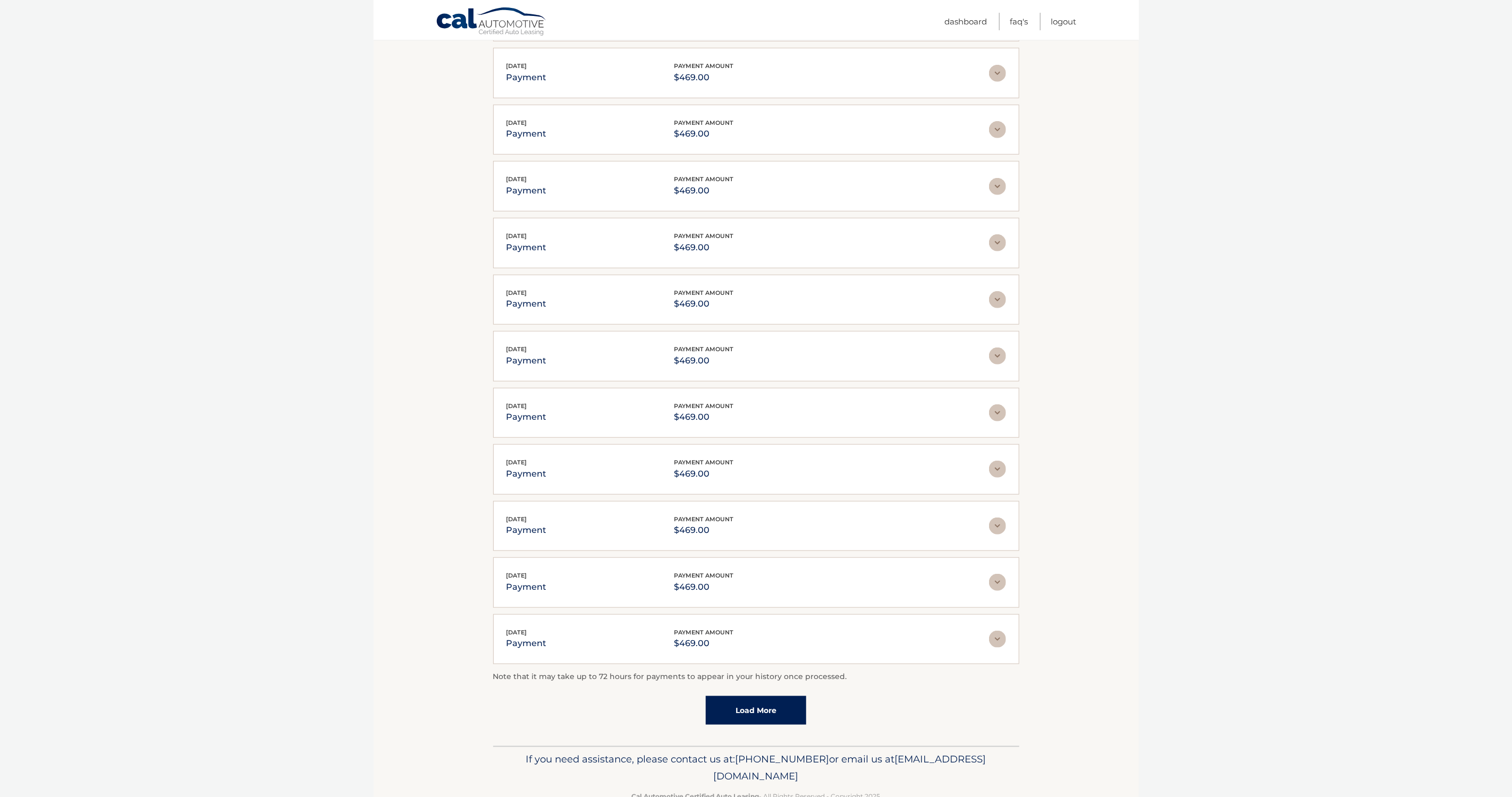
scroll to position [498, 0]
click at [764, 712] on link "Load More" at bounding box center [756, 706] width 101 height 28
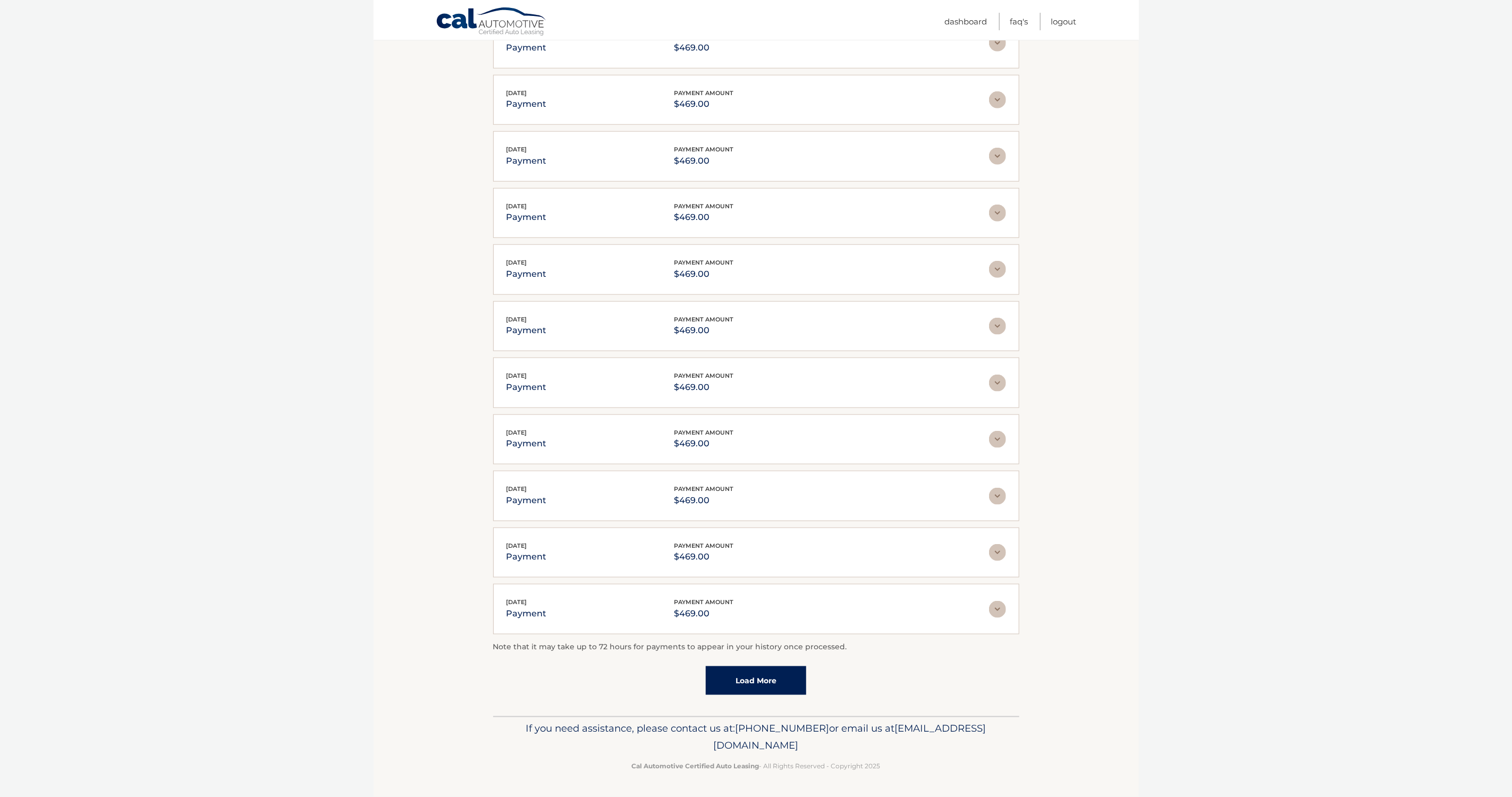
scroll to position [812, 0]
click at [769, 676] on link "Load More" at bounding box center [756, 680] width 101 height 28
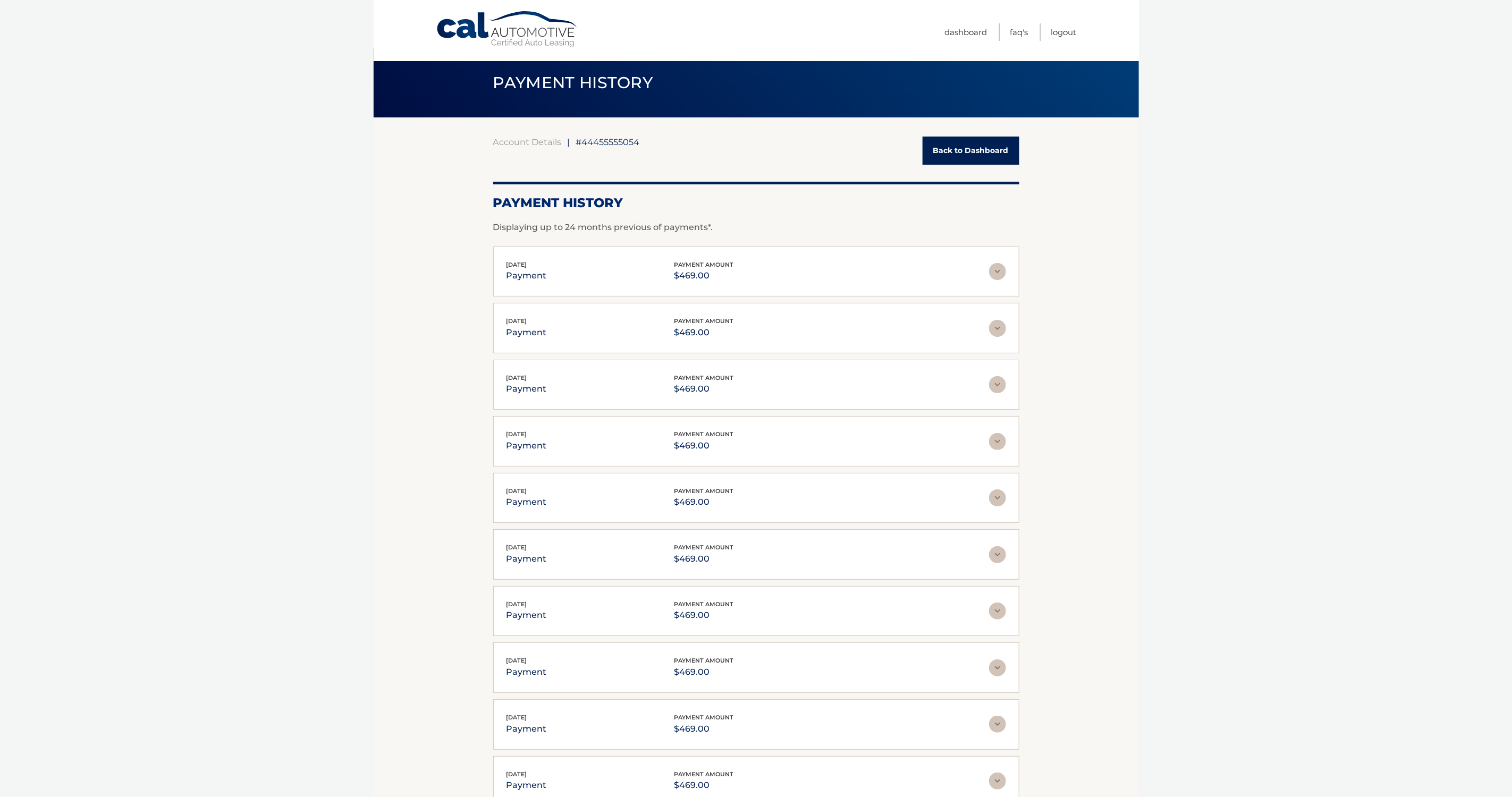
scroll to position [0, 0]
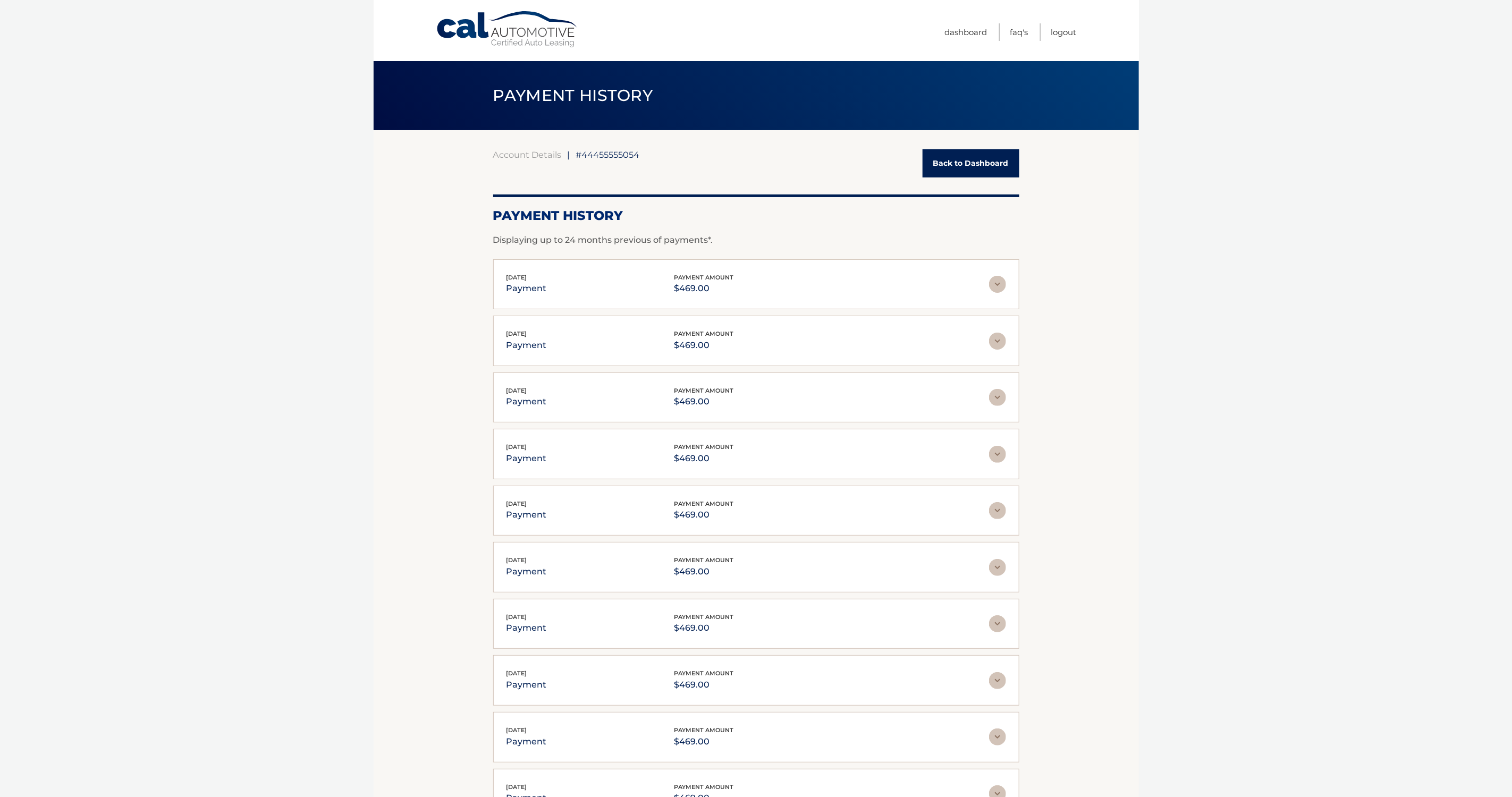
click at [977, 166] on link "Back to Dashboard" at bounding box center [971, 163] width 97 height 28
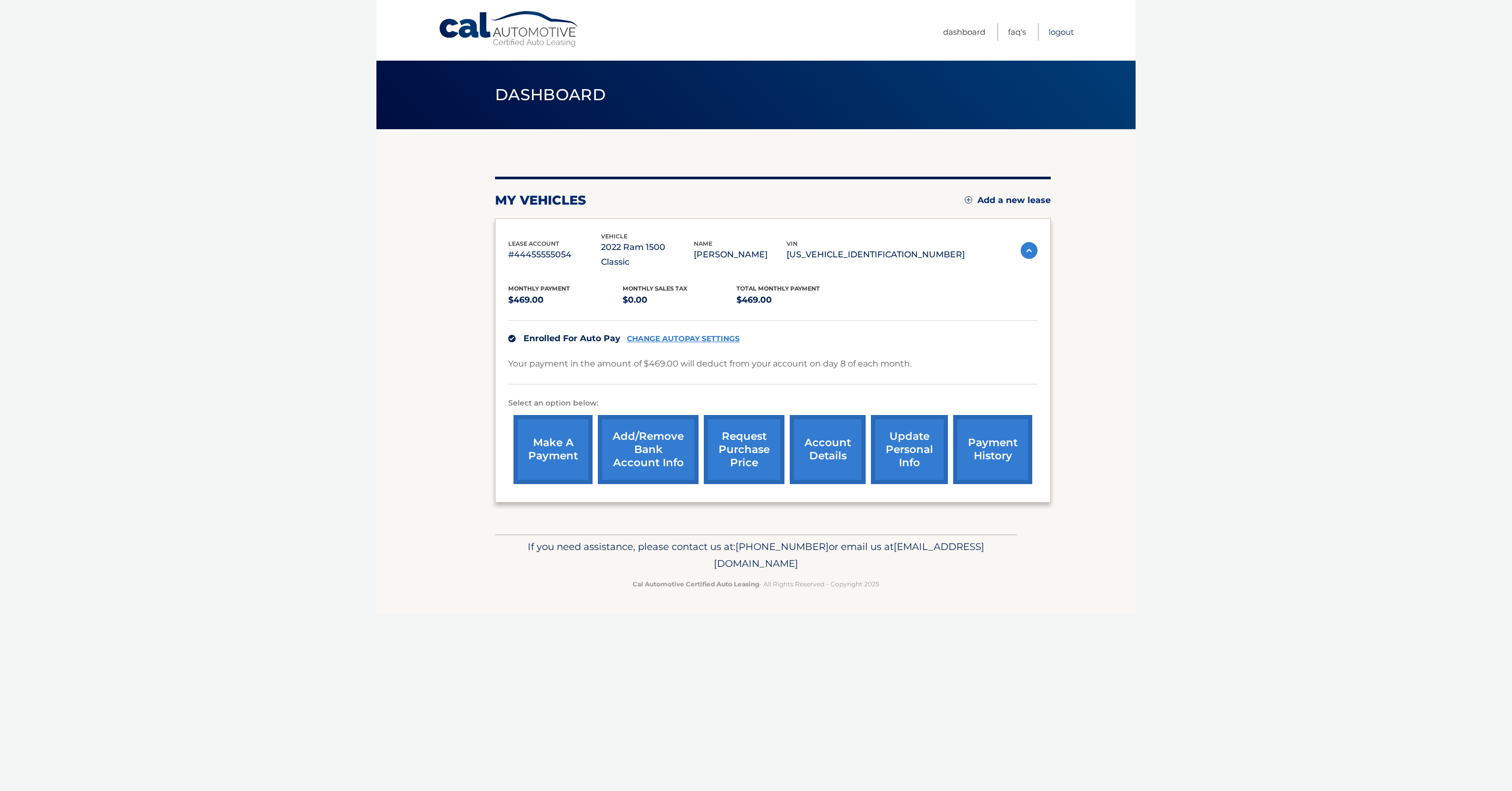
click at [1056, 30] on link "Logout" at bounding box center [1061, 32] width 25 height 18
